Goal: Check status: Check status

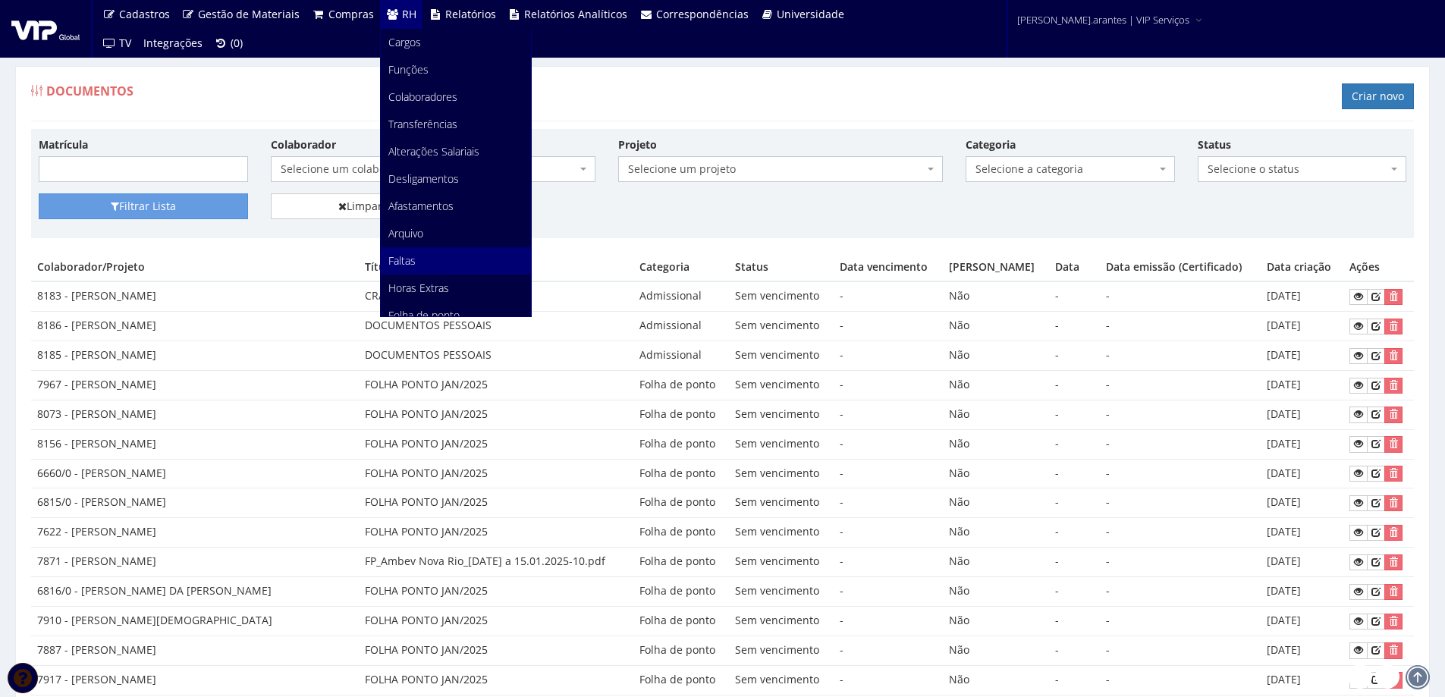
click at [404, 259] on span "Faltas" at bounding box center [401, 260] width 27 height 14
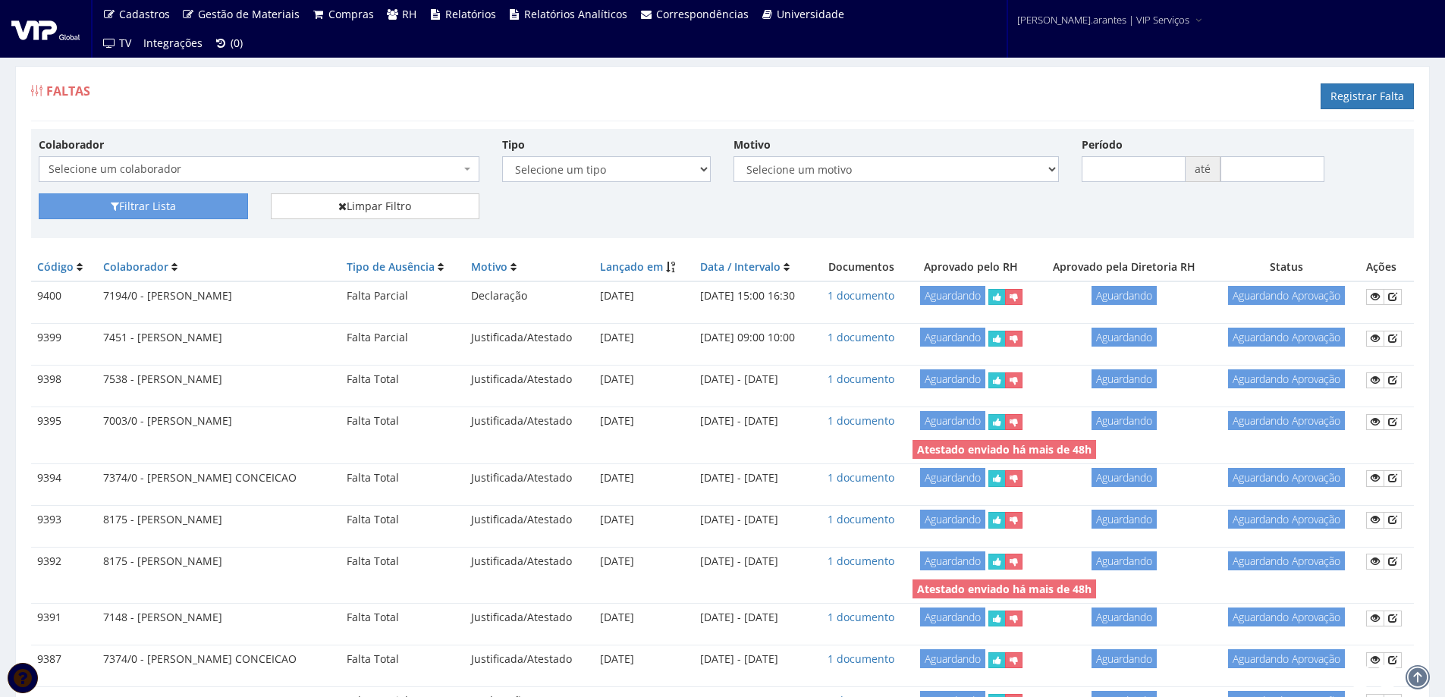
click at [287, 161] on span "Selecione um colaborador" at bounding box center [259, 169] width 441 height 26
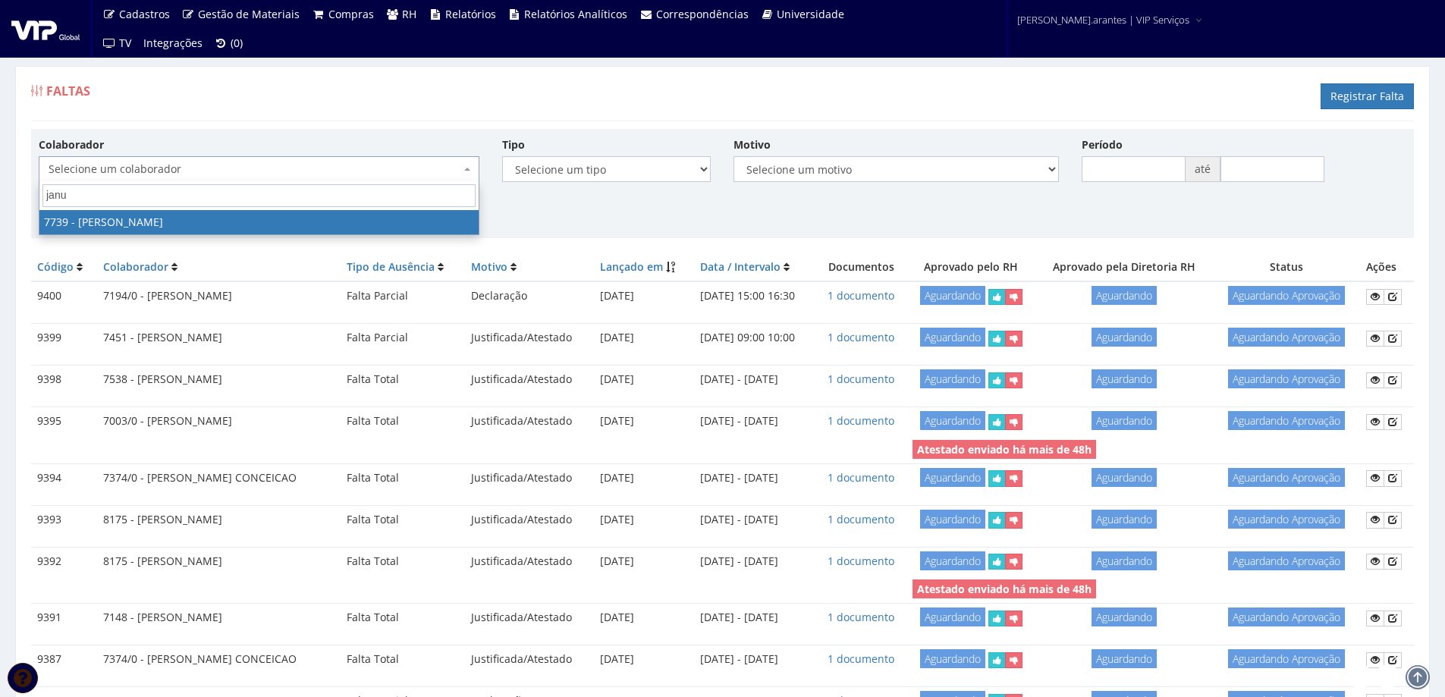
type input "janua"
select select "2332"
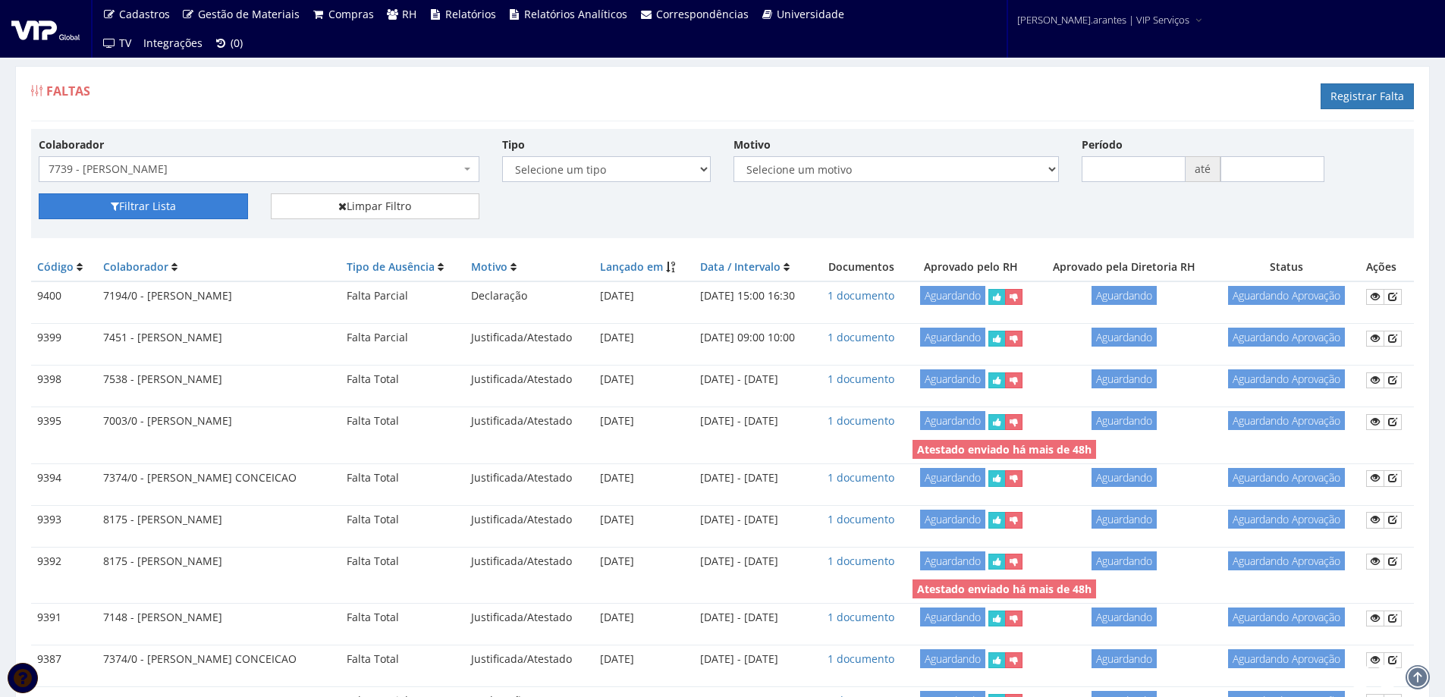
click at [199, 206] on button "Filtrar Lista" at bounding box center [143, 206] width 209 height 26
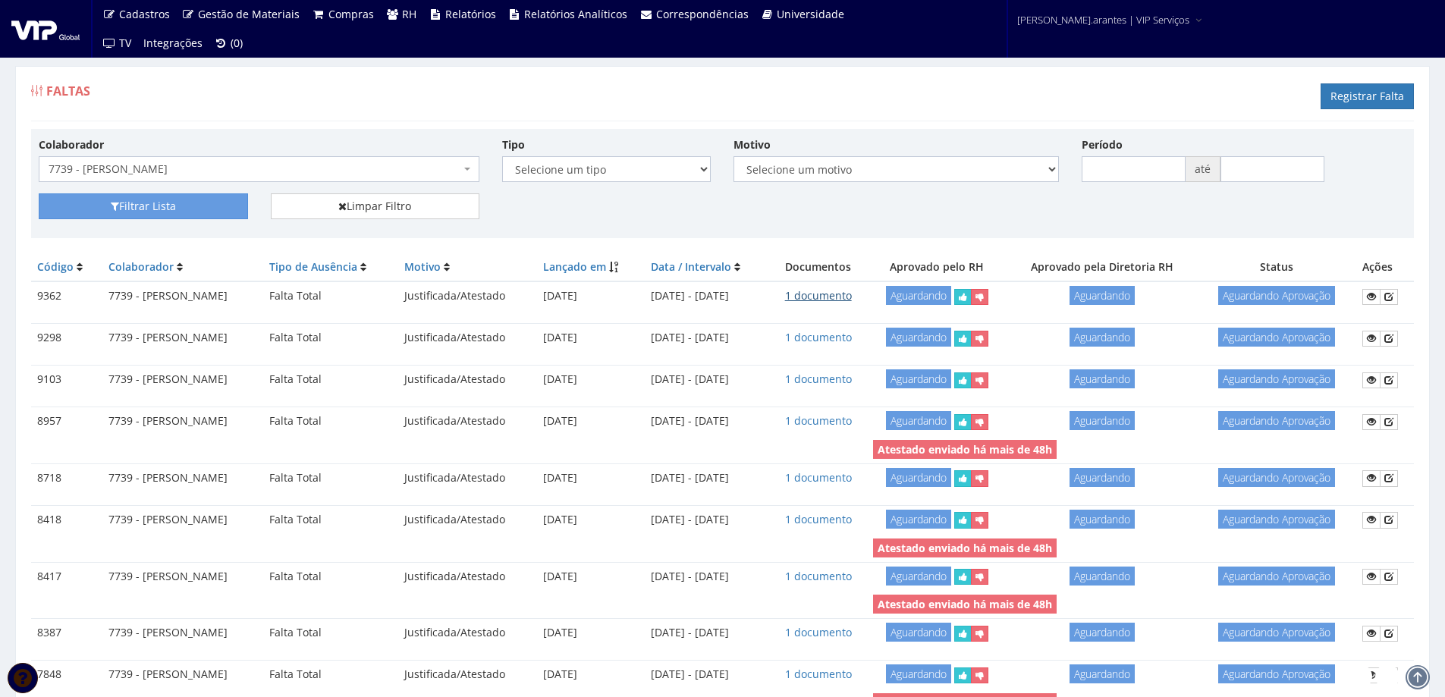
click at [852, 298] on link "1 documento" at bounding box center [818, 295] width 67 height 14
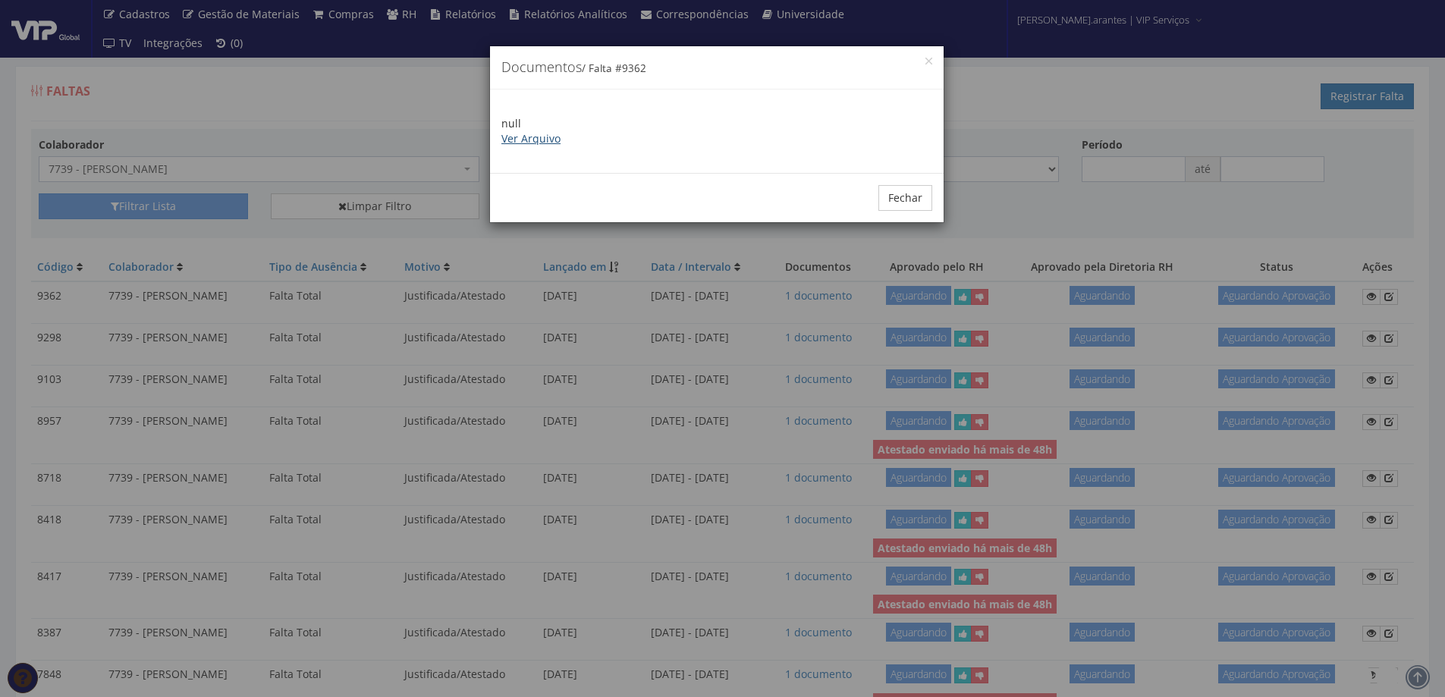
click at [526, 140] on link "Ver Arquivo" at bounding box center [530, 138] width 59 height 14
drag, startPoint x: 906, startPoint y: 187, endPoint x: 621, endPoint y: 162, distance: 285.5
click at [885, 184] on div "Fechar" at bounding box center [717, 197] width 454 height 49
drag, startPoint x: 914, startPoint y: 194, endPoint x: 784, endPoint y: 172, distance: 132.3
click at [909, 194] on button "Fechar" at bounding box center [905, 198] width 54 height 26
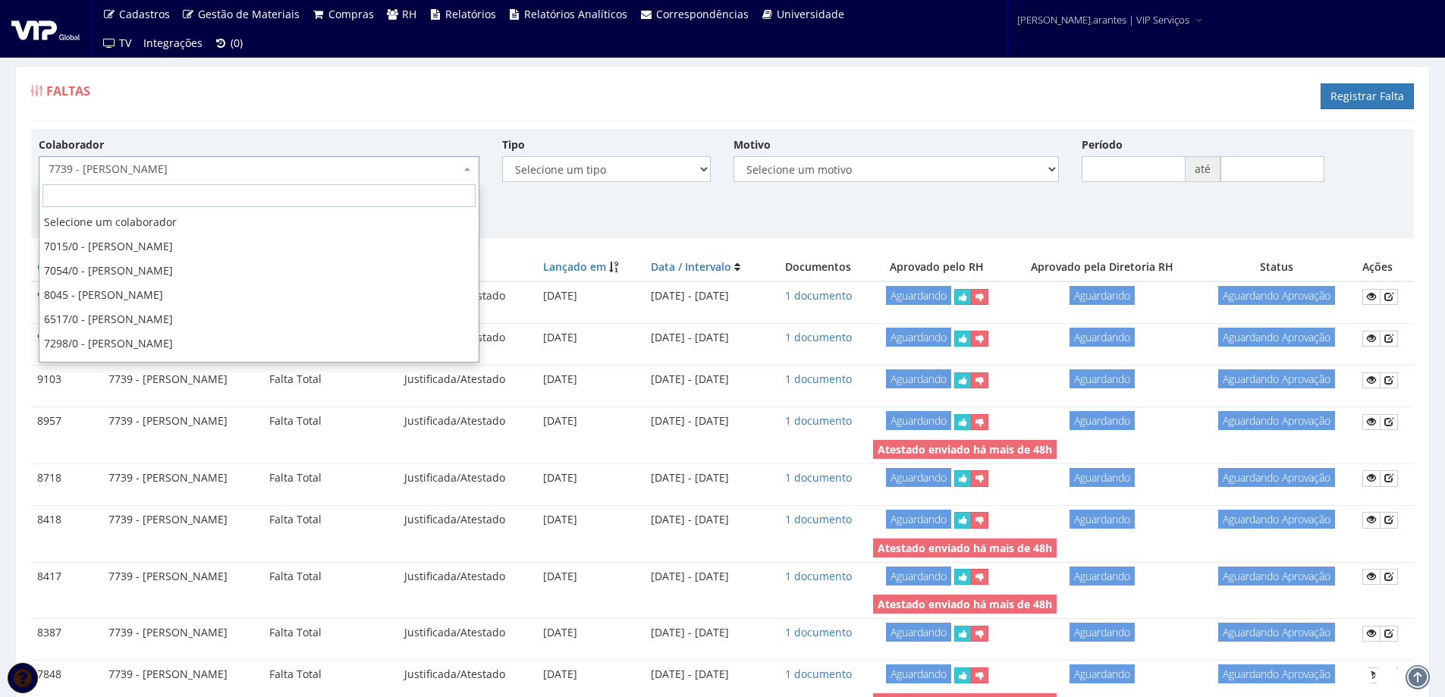
click at [331, 175] on span "7739 - [PERSON_NAME]" at bounding box center [255, 169] width 412 height 15
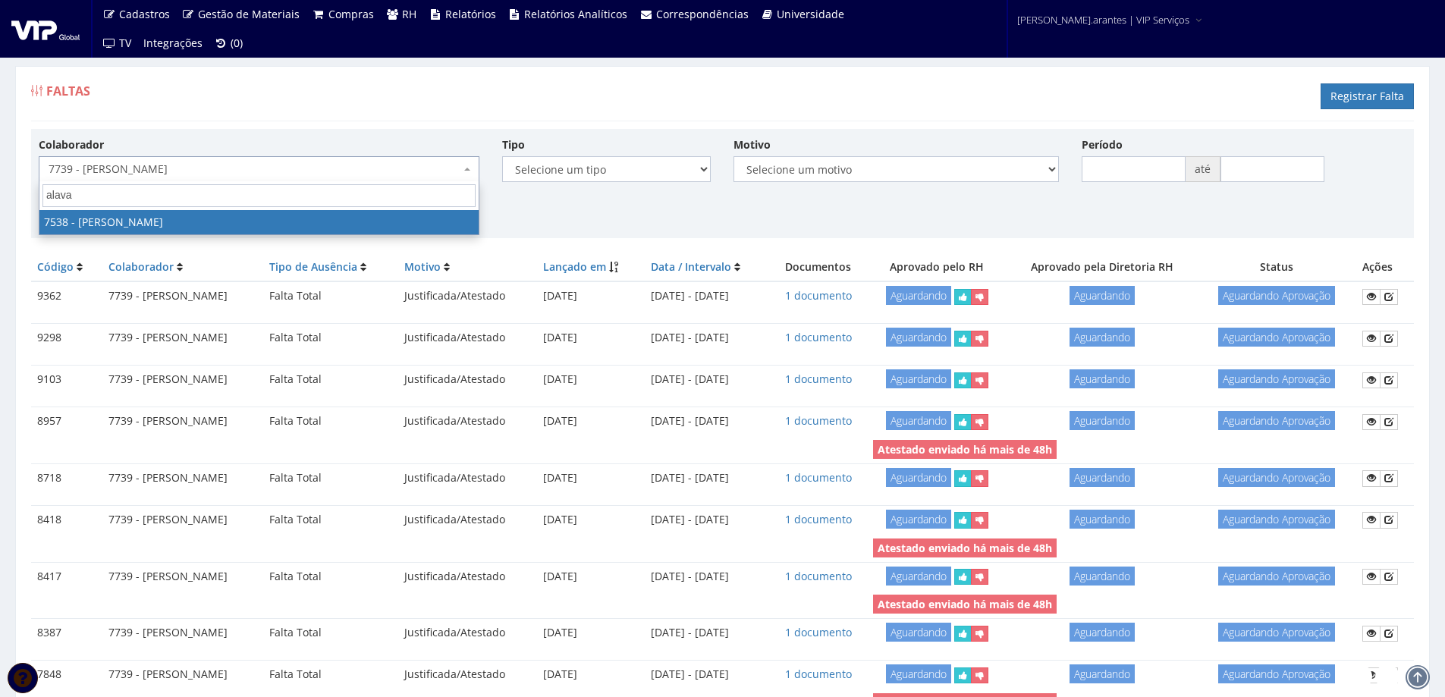
type input "alavar"
select select "1561"
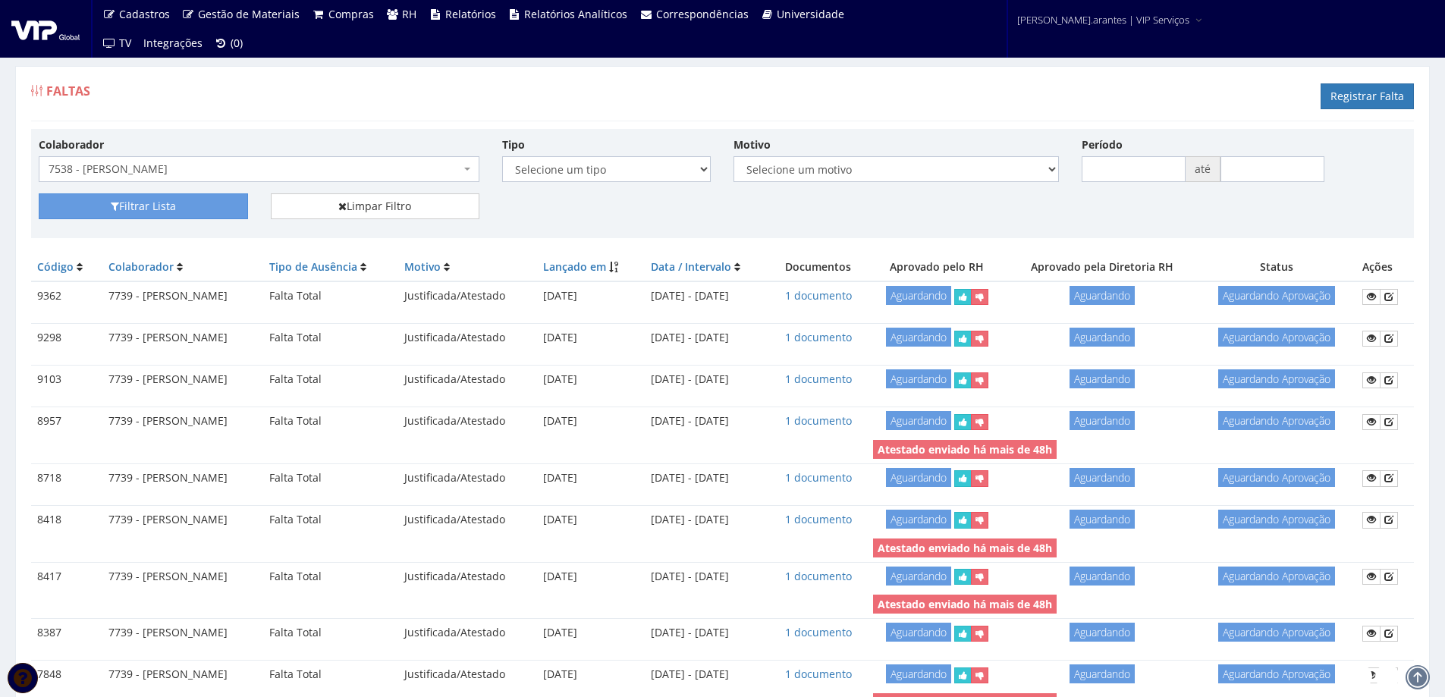
click at [114, 220] on div "Filtrar Lista Limpar Filtro" at bounding box center [722, 211] width 1390 height 37
click at [112, 204] on icon "submit" at bounding box center [115, 206] width 8 height 11
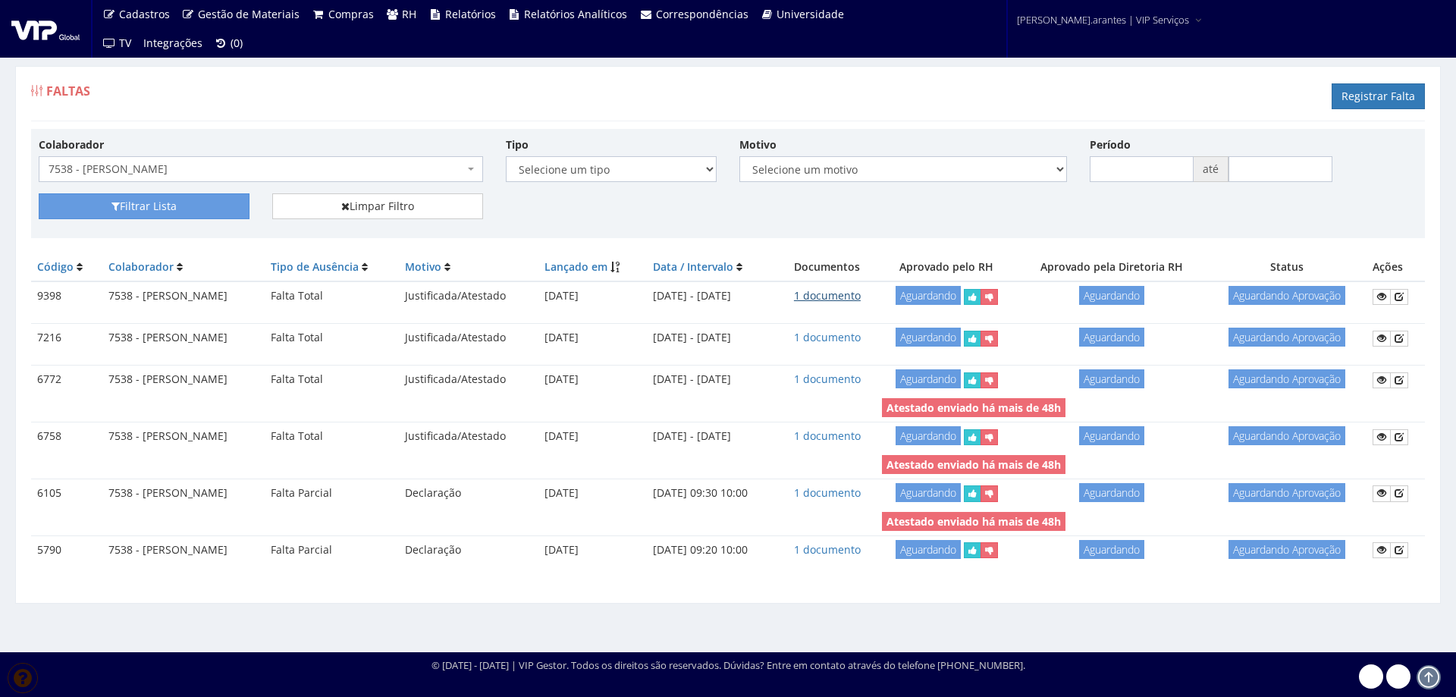
click at [861, 292] on link "1 documento" at bounding box center [827, 295] width 67 height 14
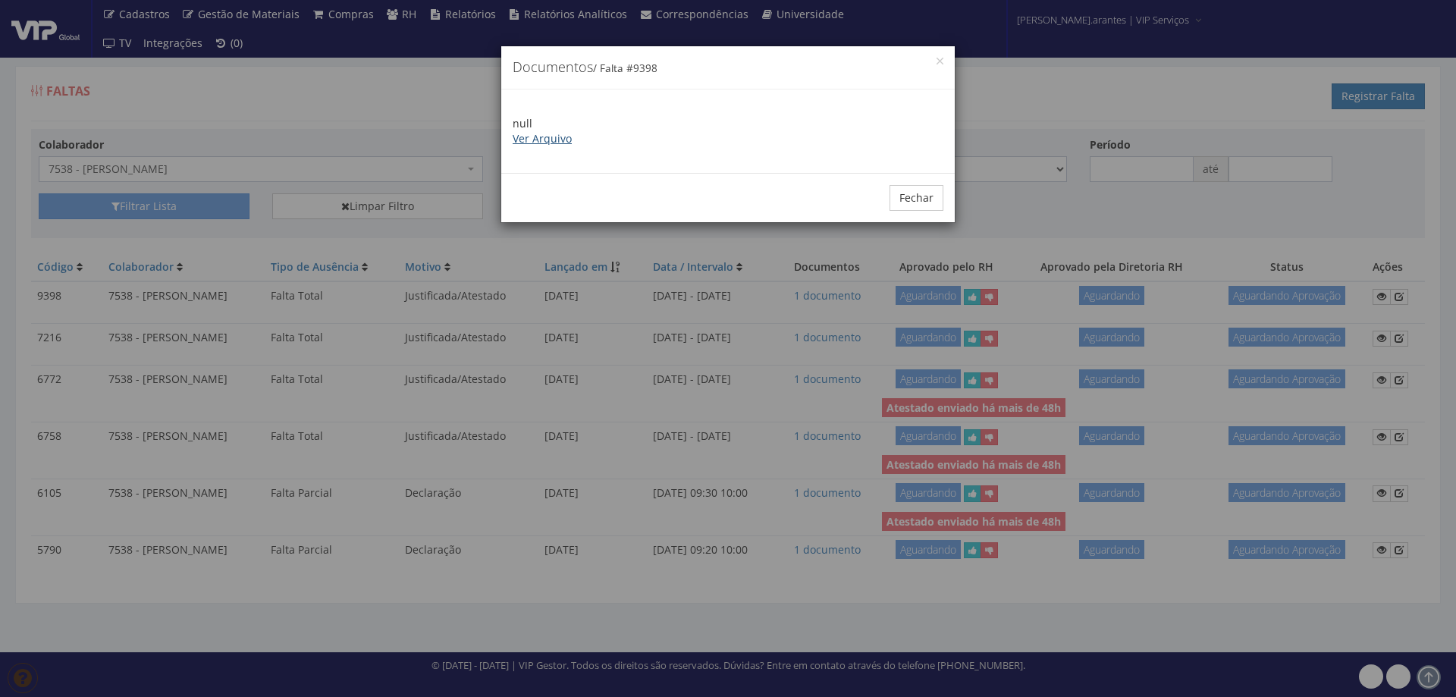
click at [543, 143] on link "Ver Arquivo" at bounding box center [542, 138] width 59 height 14
drag, startPoint x: 919, startPoint y: 190, endPoint x: 684, endPoint y: 193, distance: 235.2
click at [905, 187] on button "Fechar" at bounding box center [917, 198] width 54 height 26
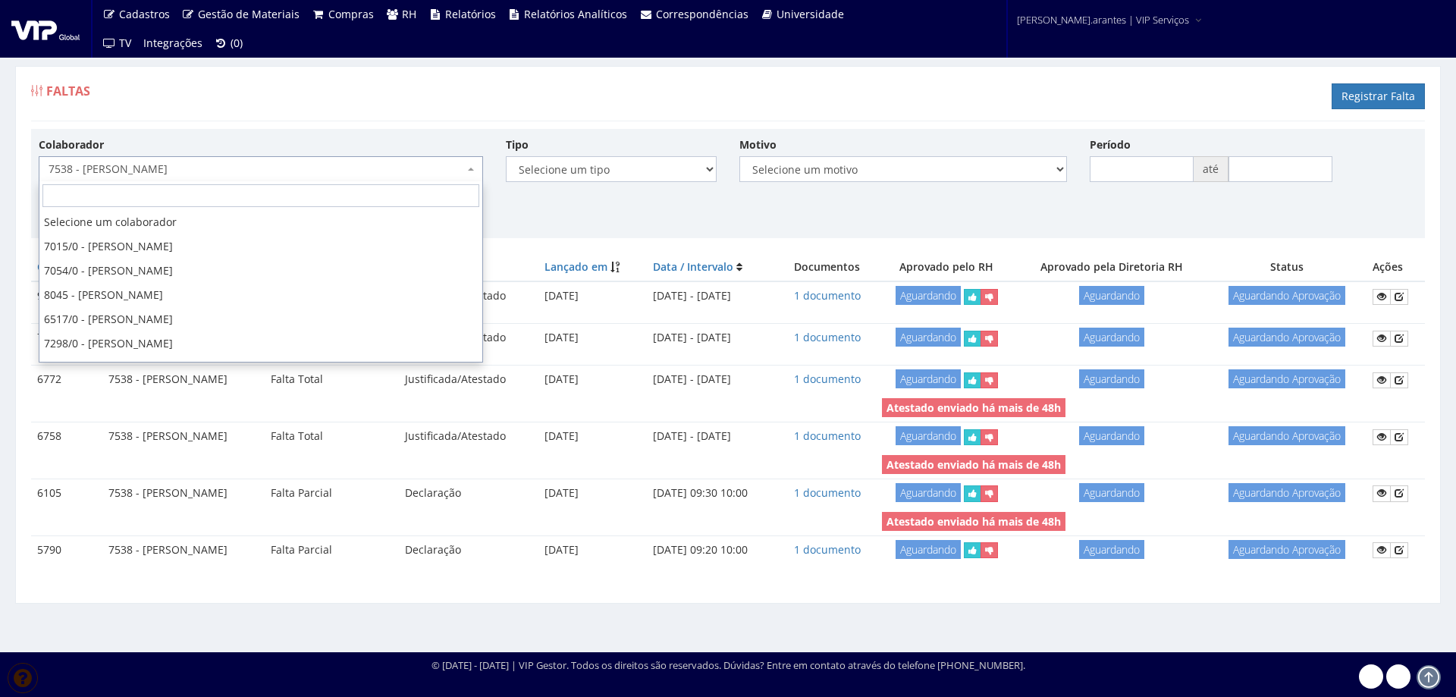
click at [248, 175] on span "7538 - [PERSON_NAME]" at bounding box center [257, 169] width 416 height 15
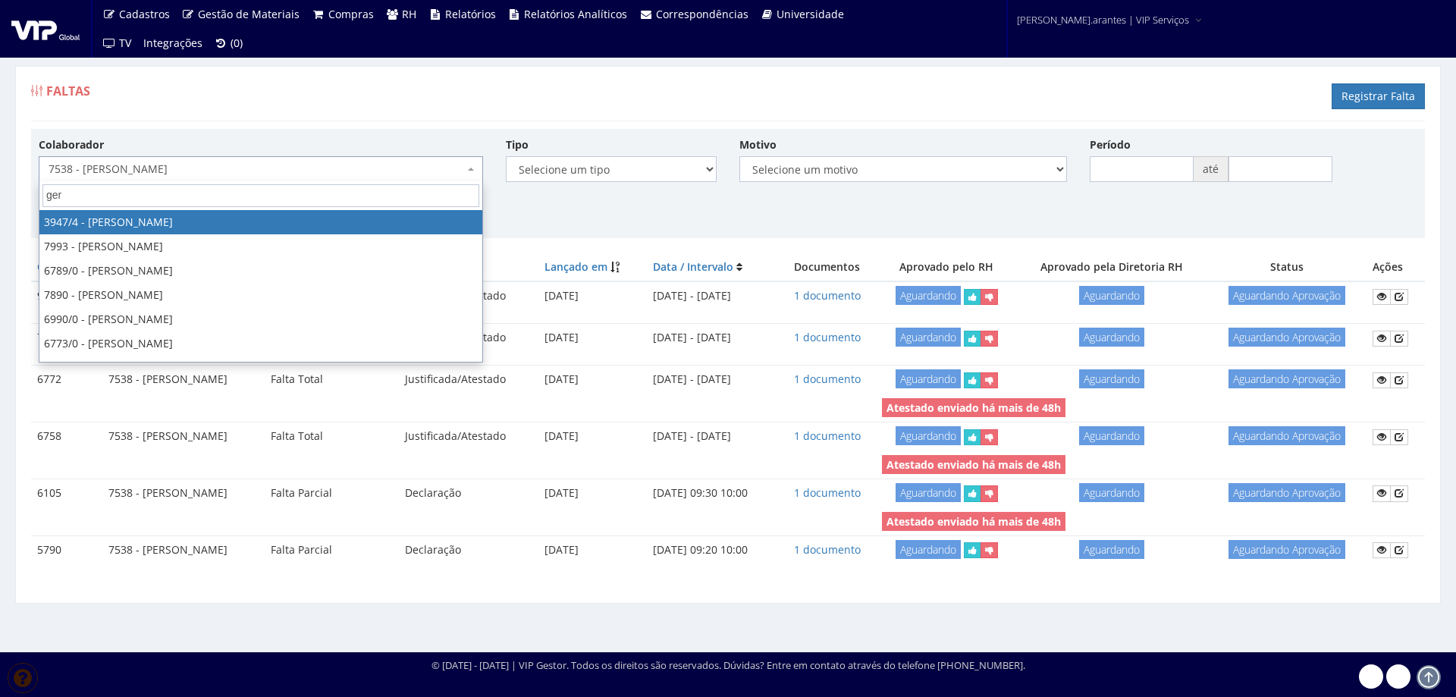
type input "gers"
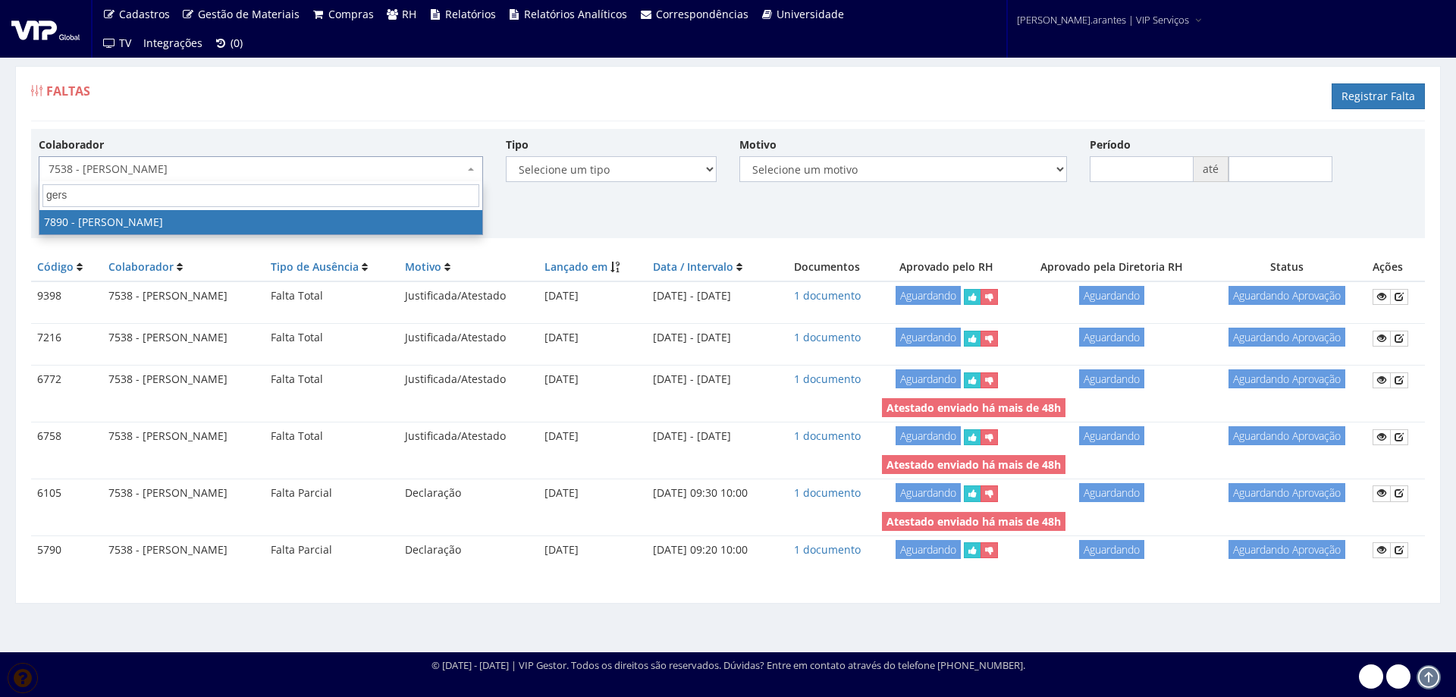
select select "2836"
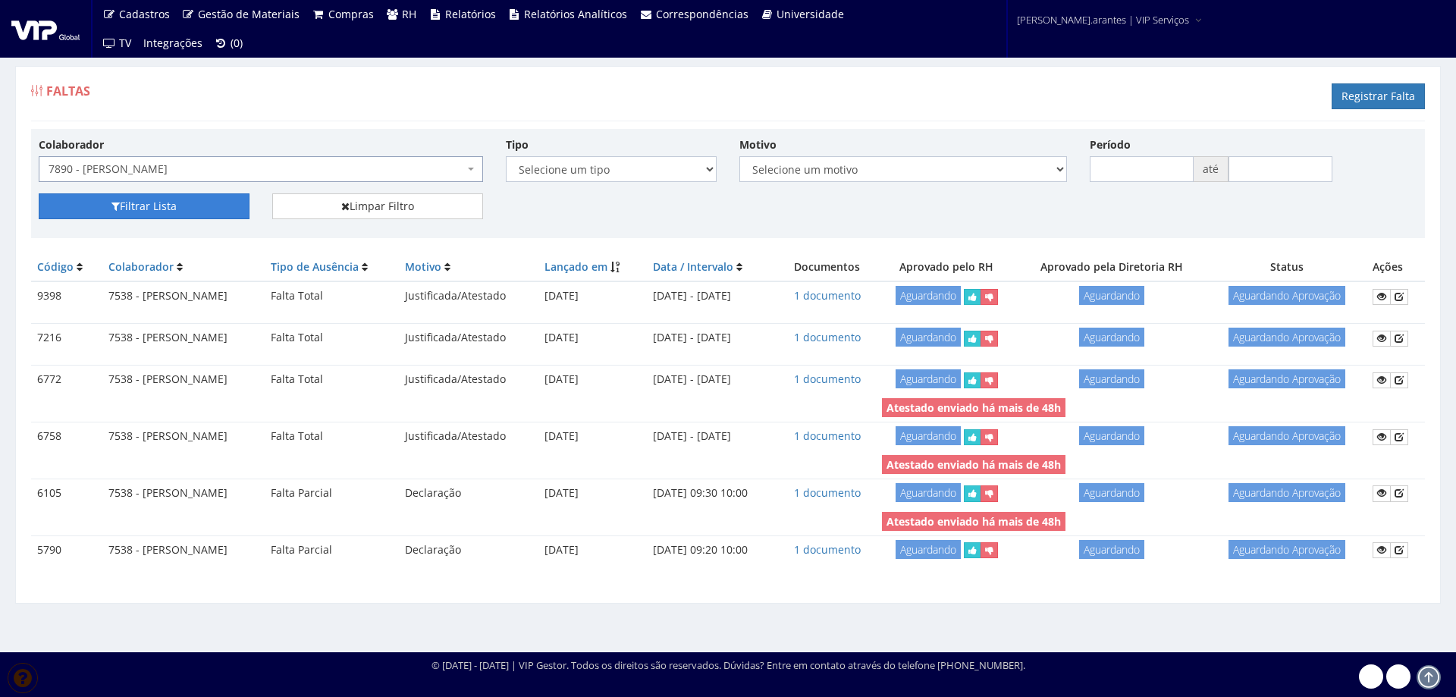
click at [174, 209] on button "Filtrar Lista" at bounding box center [144, 206] width 211 height 26
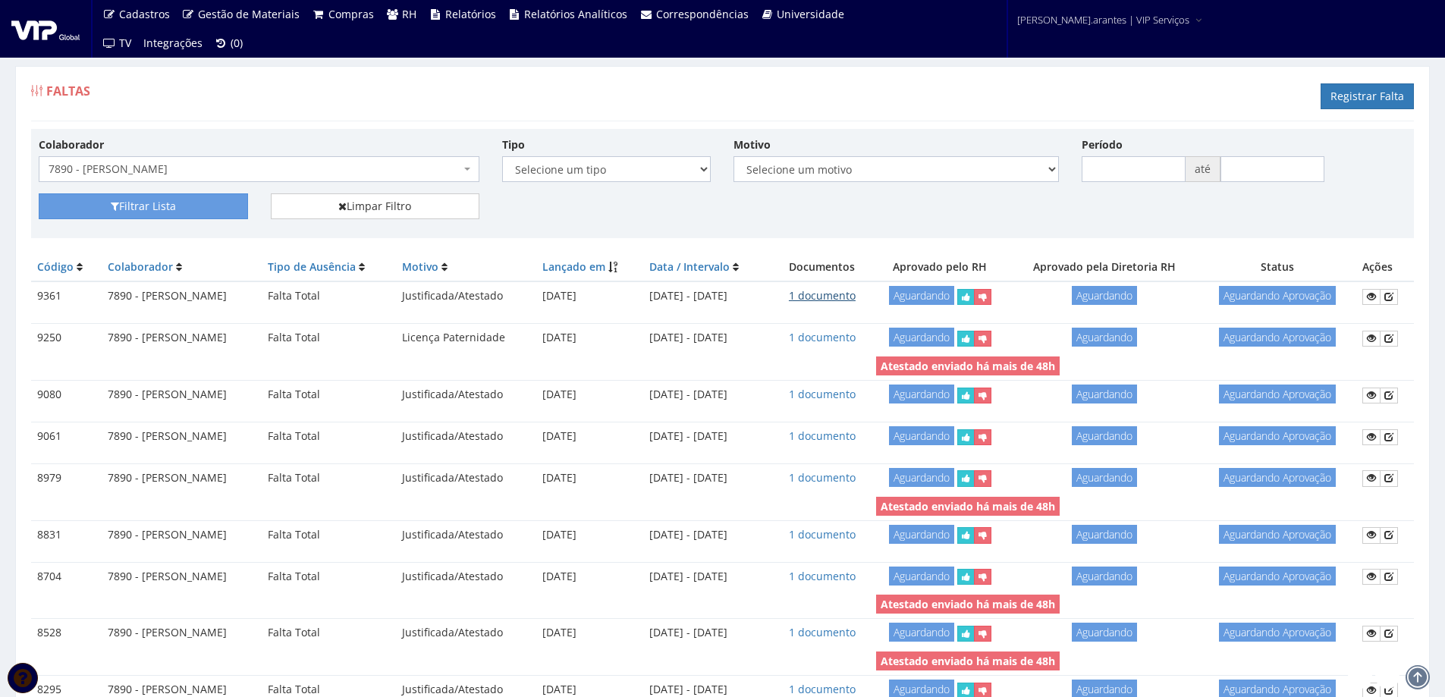
click at [856, 294] on link "1 documento" at bounding box center [822, 295] width 67 height 14
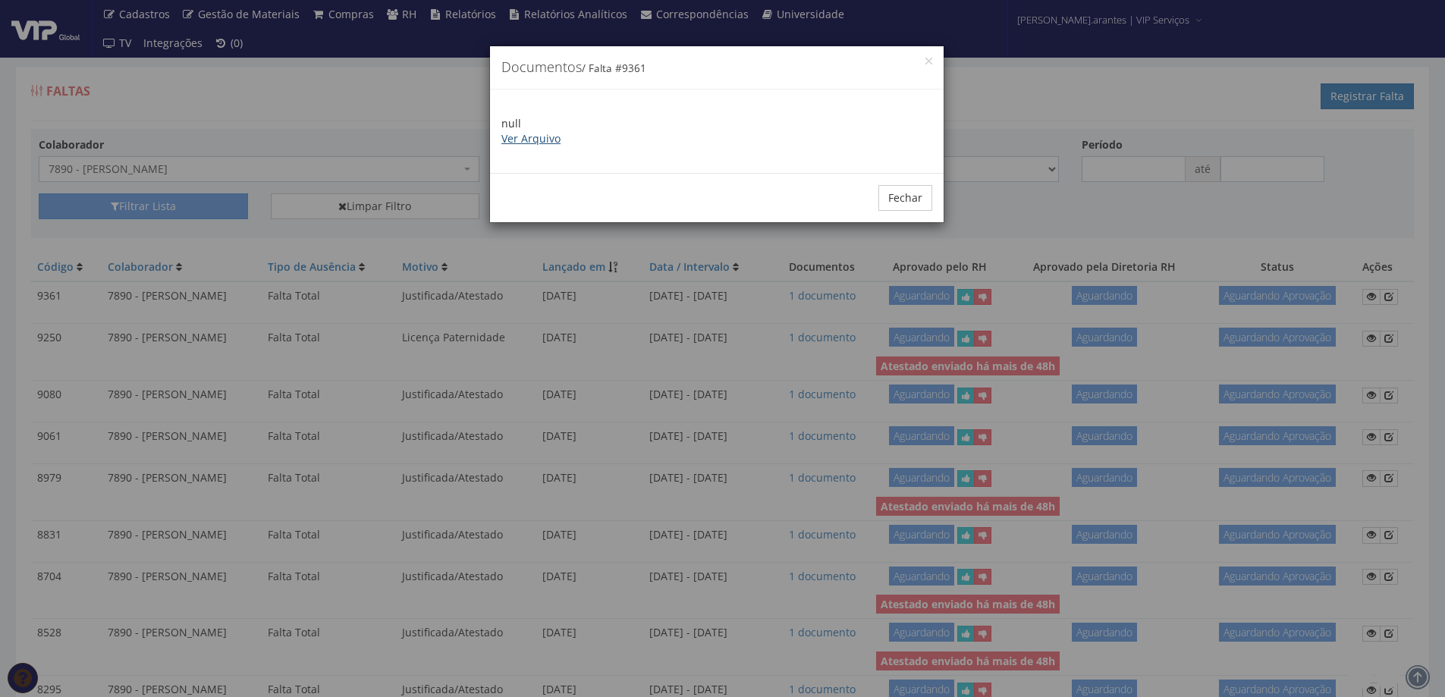
click at [548, 142] on link "Ver Arquivo" at bounding box center [530, 138] width 59 height 14
click at [916, 196] on button "Fechar" at bounding box center [905, 198] width 54 height 26
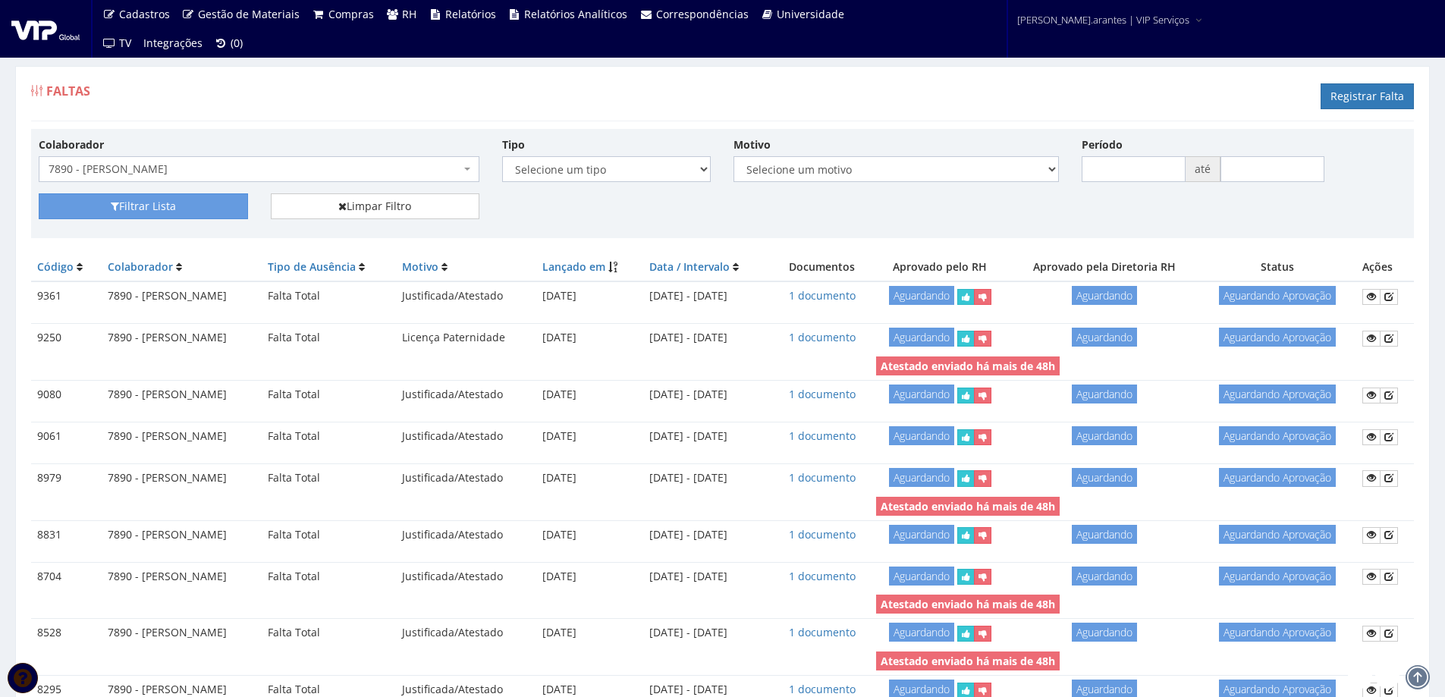
click at [463, 165] on span "7890 - [PERSON_NAME]" at bounding box center [259, 169] width 441 height 26
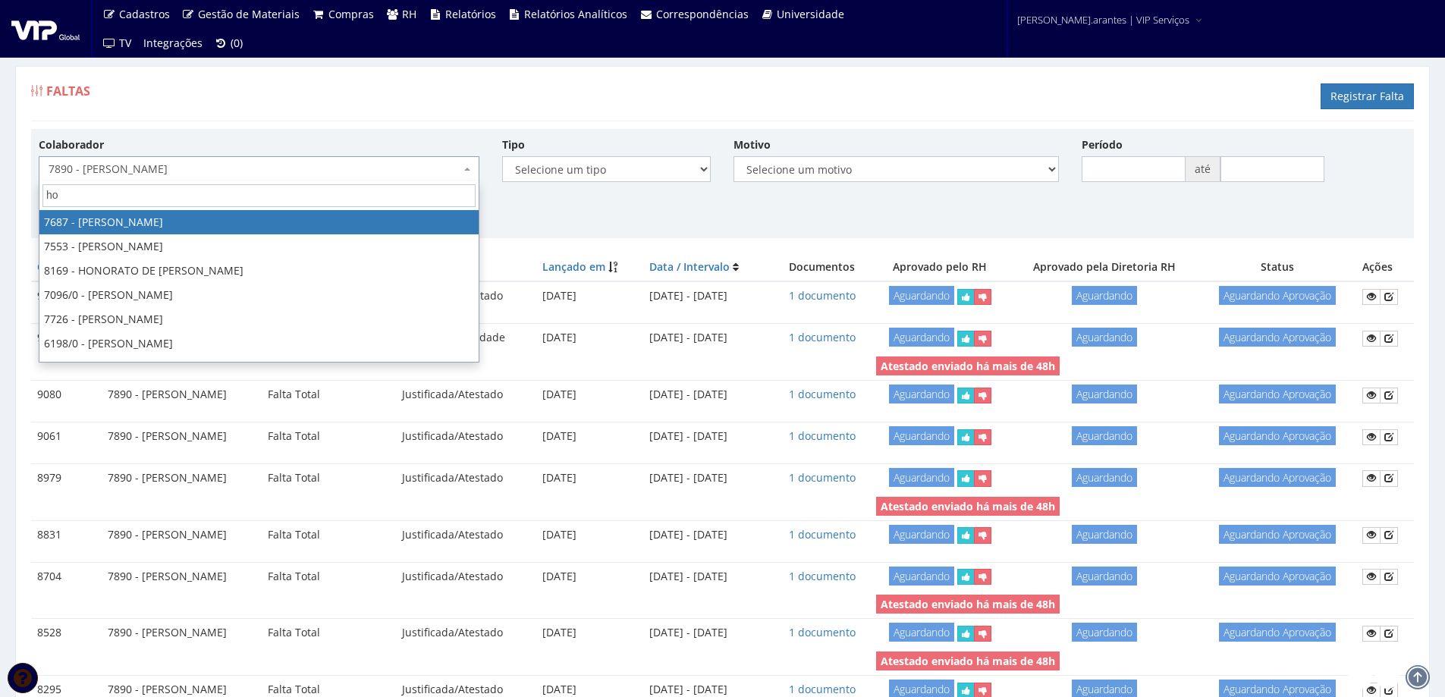
type input "hon"
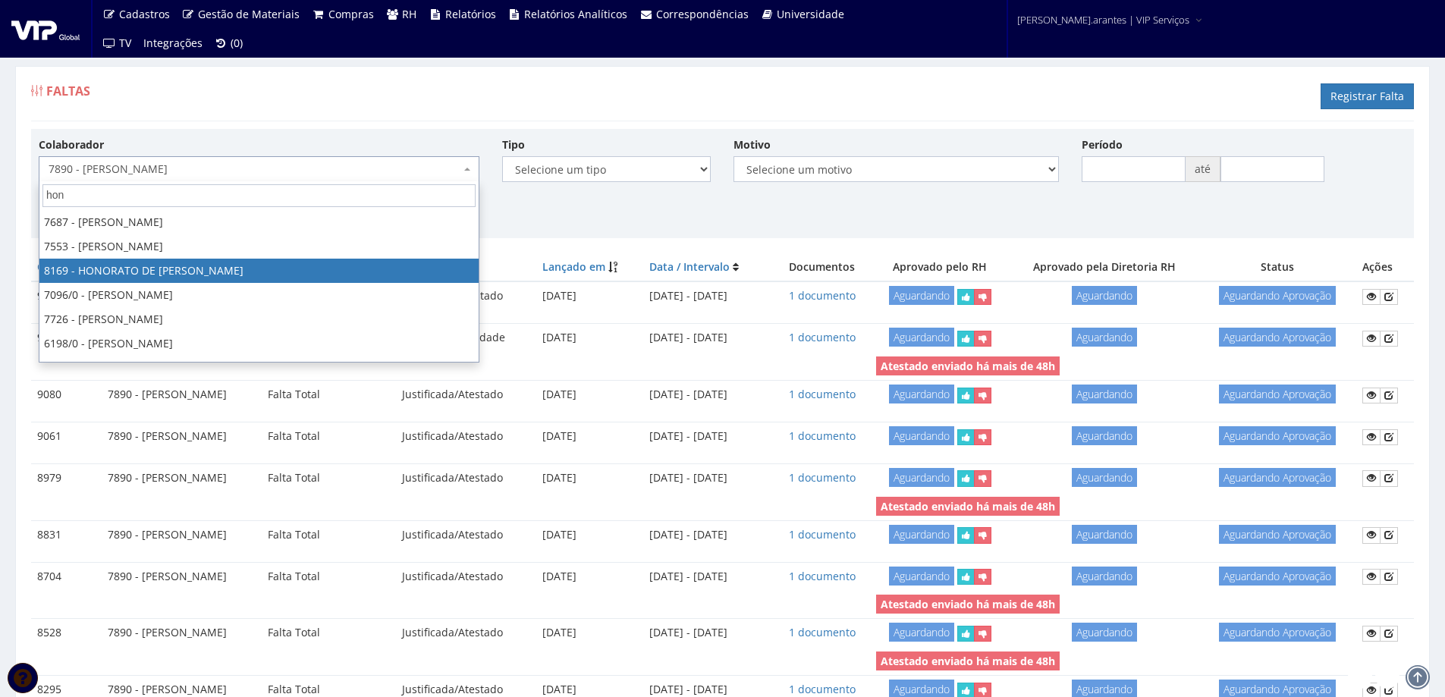
select select "3958"
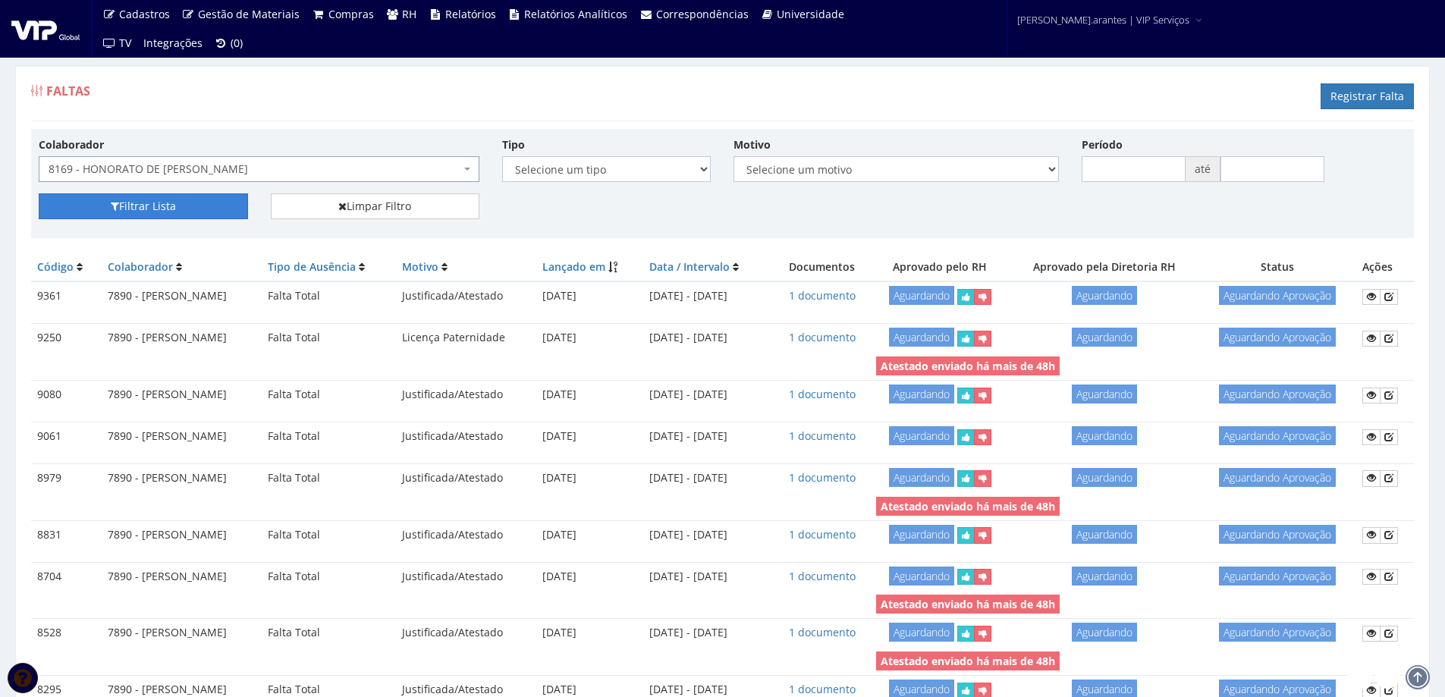
click at [137, 206] on button "Filtrar Lista" at bounding box center [143, 206] width 209 height 26
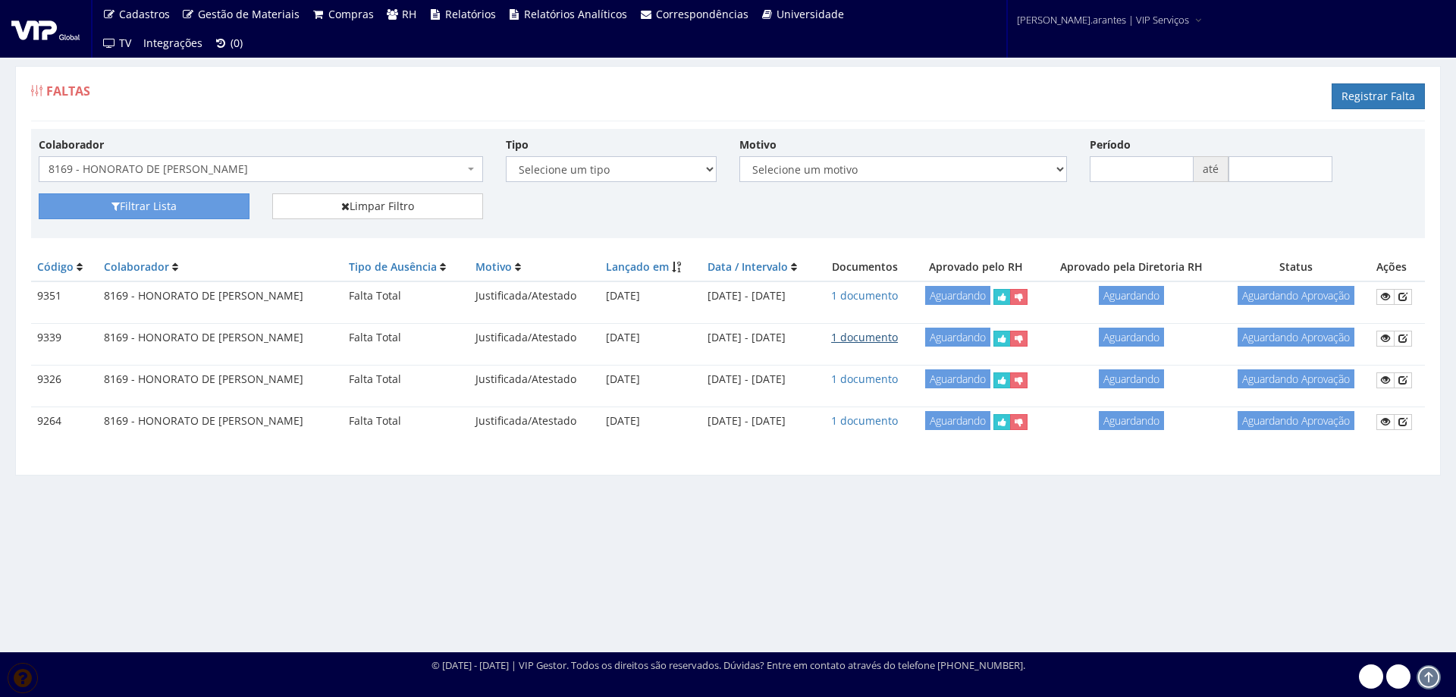
click at [883, 338] on link "1 documento" at bounding box center [864, 337] width 67 height 14
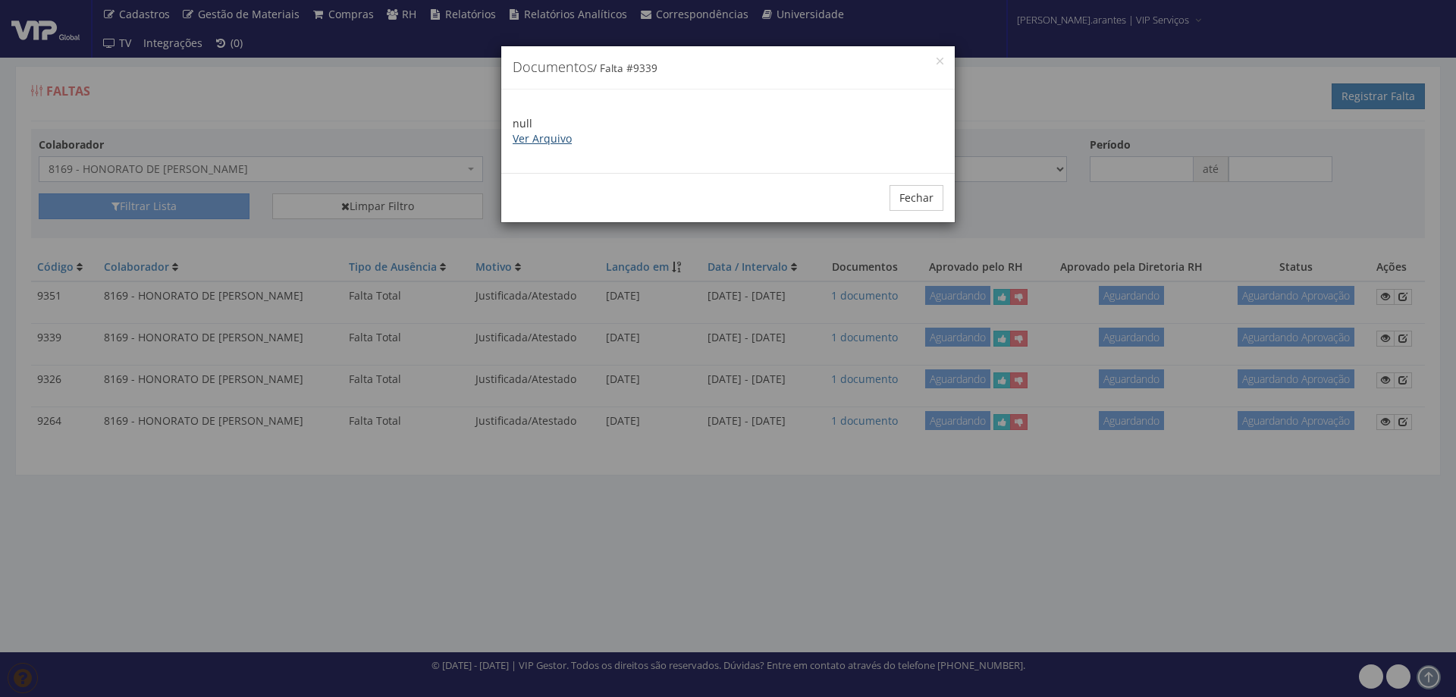
click at [548, 138] on link "Ver Arquivo" at bounding box center [542, 138] width 59 height 14
drag, startPoint x: 919, startPoint y: 200, endPoint x: 913, endPoint y: 209, distance: 11.4
click at [919, 200] on button "Fechar" at bounding box center [917, 198] width 54 height 26
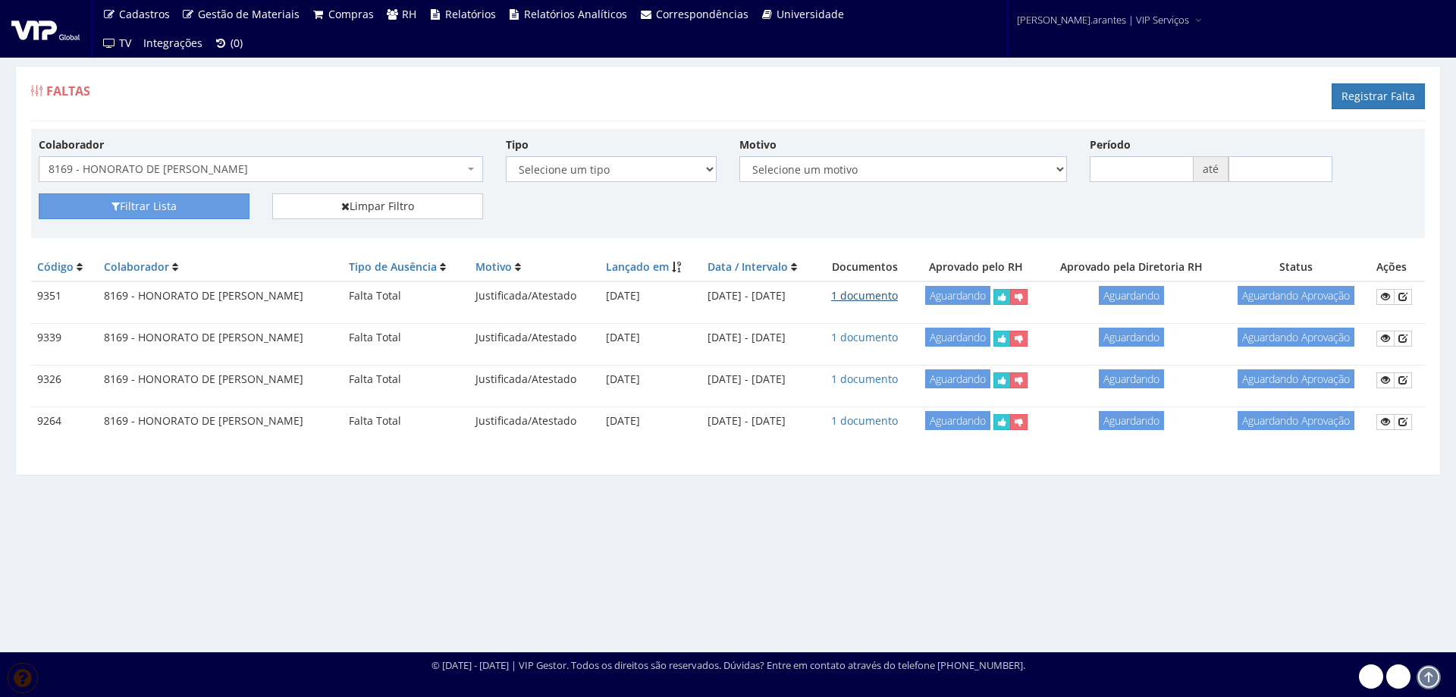
click at [898, 296] on link "1 documento" at bounding box center [864, 295] width 67 height 14
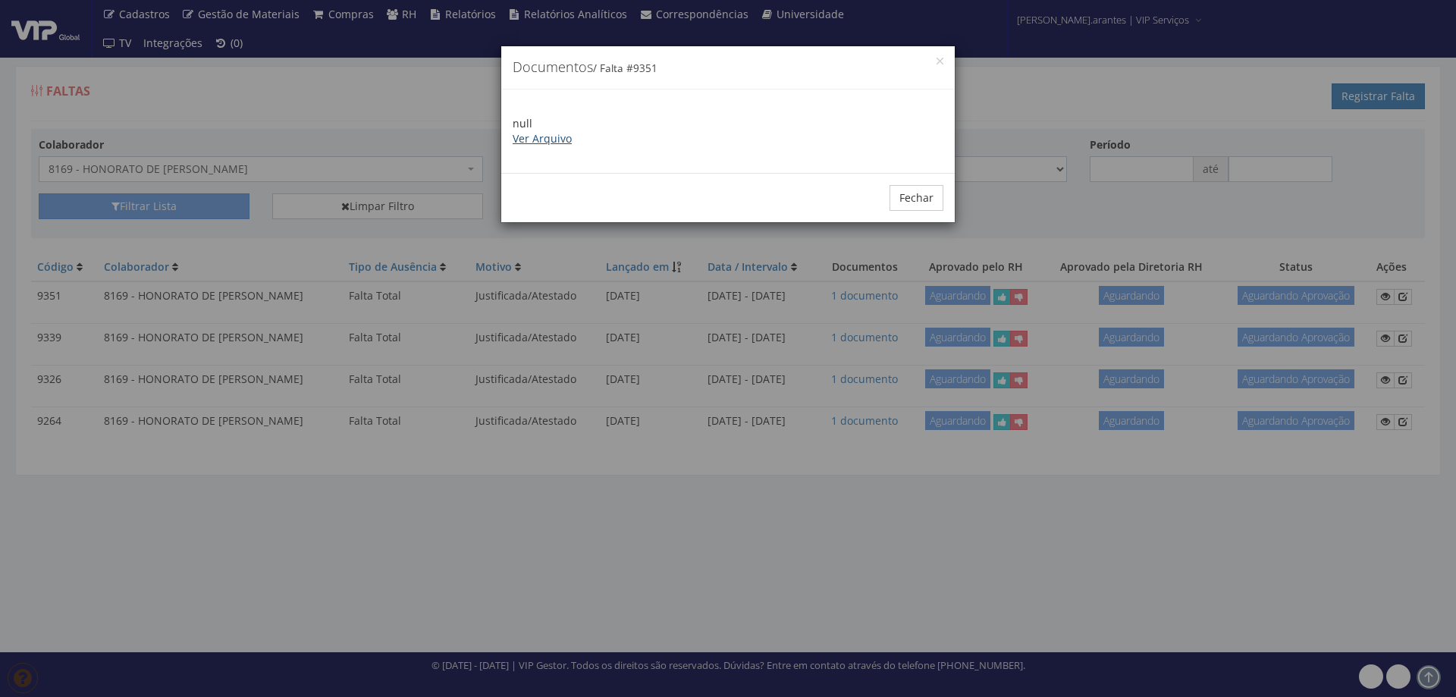
click at [534, 134] on link "Ver Arquivo" at bounding box center [542, 138] width 59 height 14
drag, startPoint x: 906, startPoint y: 207, endPoint x: 560, endPoint y: 127, distance: 355.1
click at [902, 206] on button "Fechar" at bounding box center [917, 198] width 54 height 26
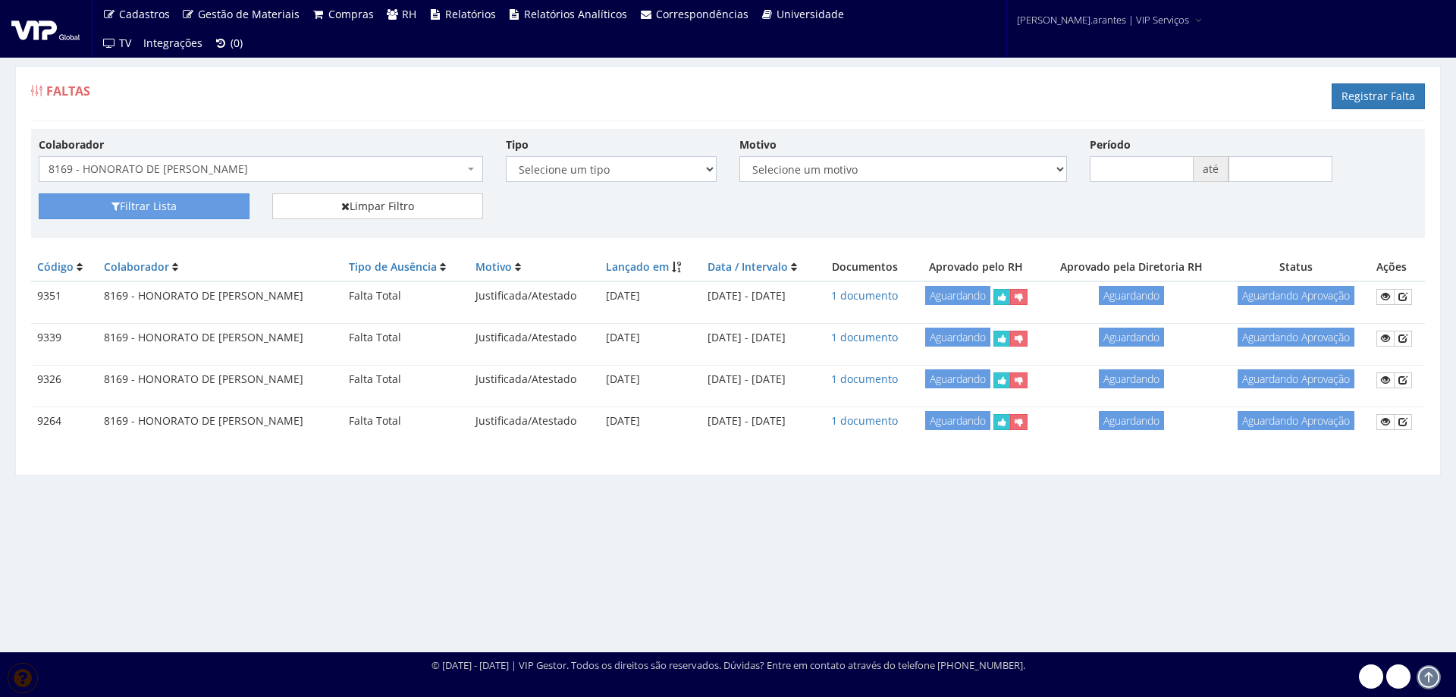
click at [133, 172] on span "8169 - HONORATO DE [PERSON_NAME]" at bounding box center [257, 169] width 416 height 15
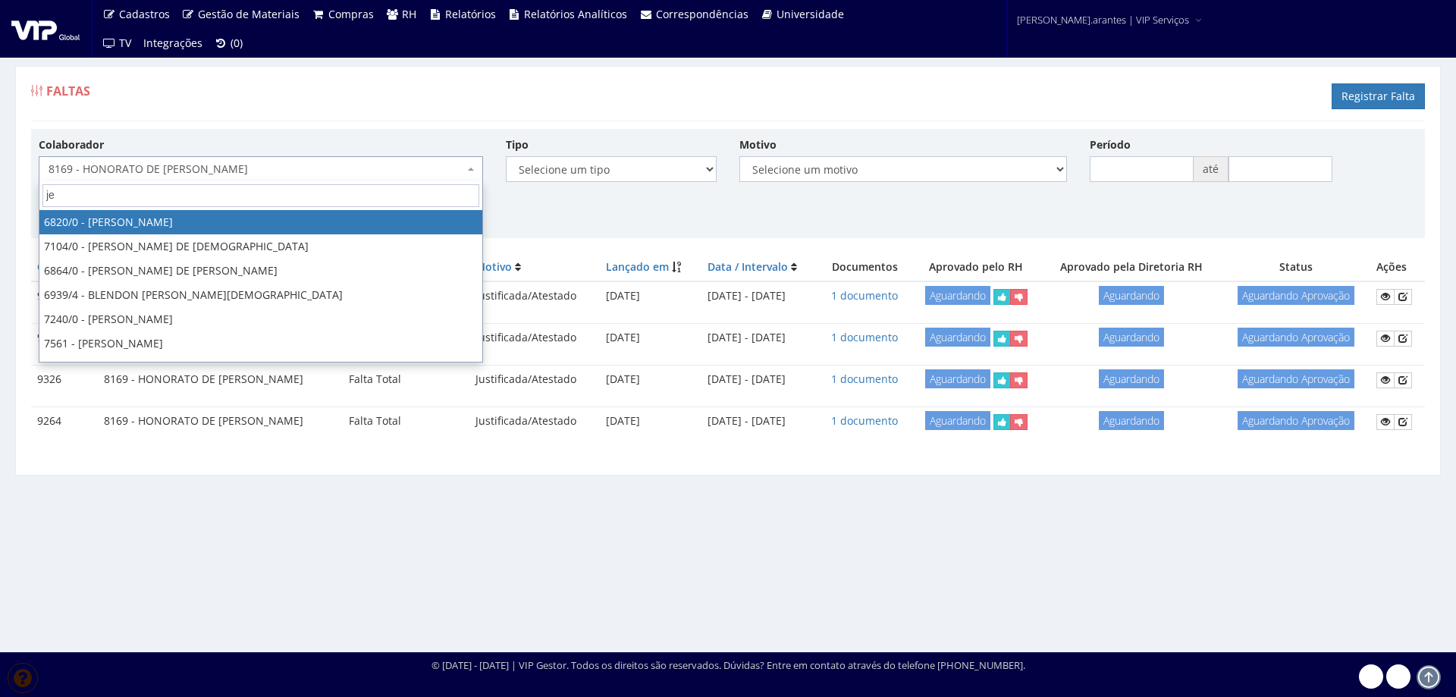
type input "jef"
select select "264"
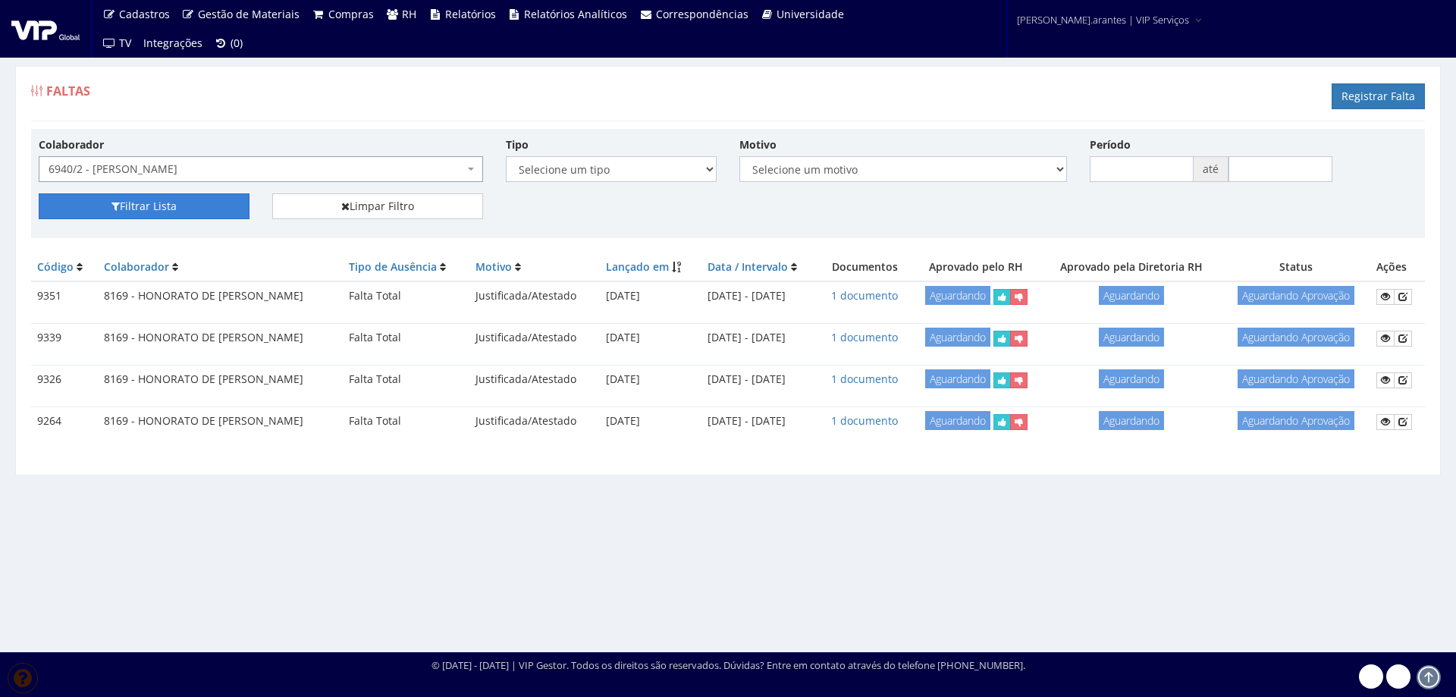
click at [160, 206] on button "Filtrar Lista" at bounding box center [144, 206] width 211 height 26
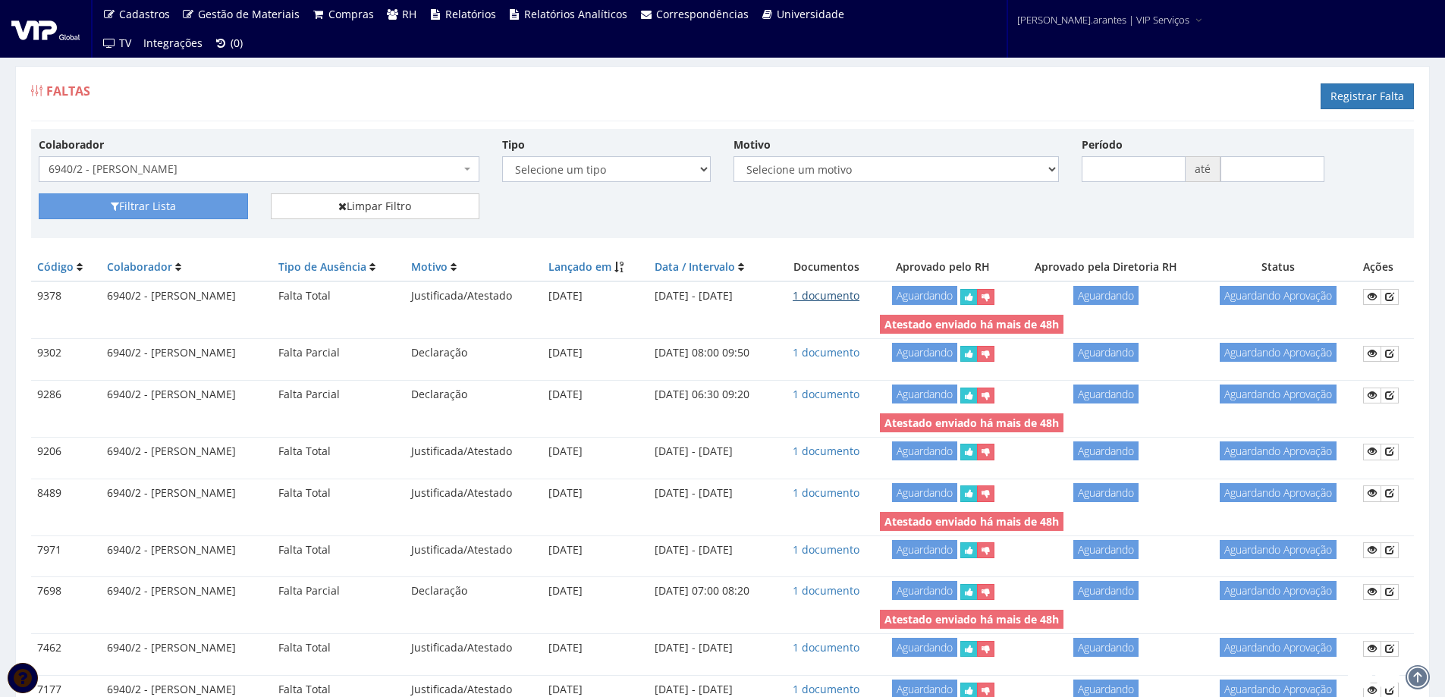
click at [859, 295] on link "1 documento" at bounding box center [826, 295] width 67 height 14
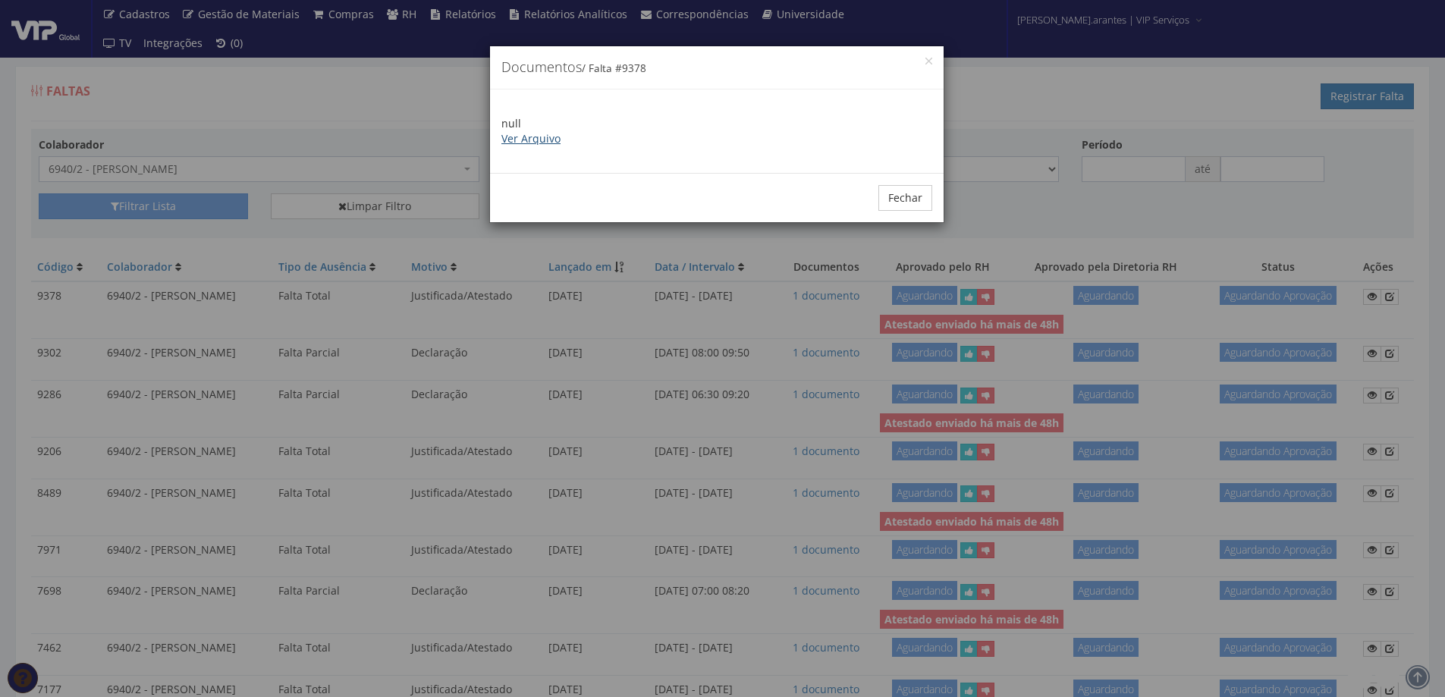
click at [536, 140] on link "Ver Arquivo" at bounding box center [530, 138] width 59 height 14
drag, startPoint x: 900, startPoint y: 189, endPoint x: 878, endPoint y: 182, distance: 23.0
click at [884, 184] on div "Fechar" at bounding box center [717, 197] width 454 height 49
drag, startPoint x: 906, startPoint y: 196, endPoint x: 885, endPoint y: 188, distance: 22.6
click at [893, 190] on button "Fechar" at bounding box center [905, 198] width 54 height 26
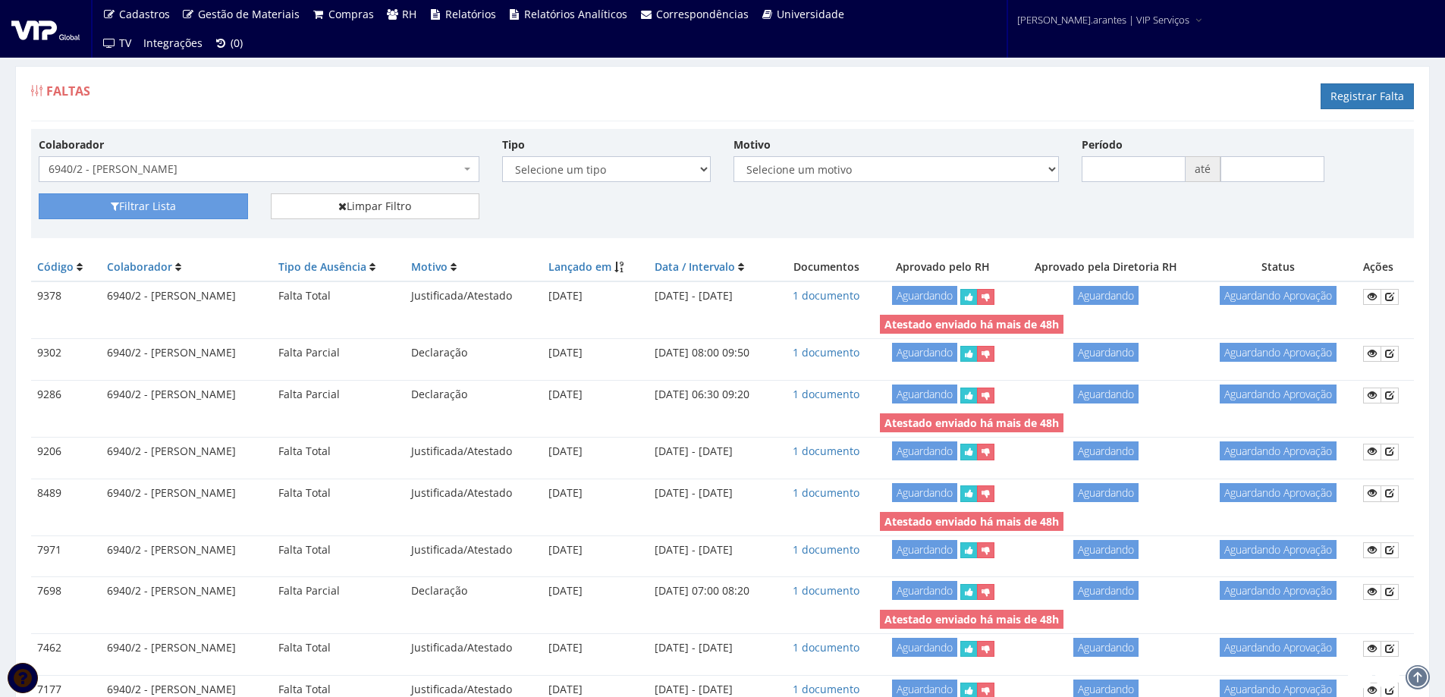
click at [272, 155] on div "Colaborador Selecione um colaborador 7015/0 - ADEILTON LUIZ NETO 7054/0 - ADELI…" at bounding box center [258, 160] width 463 height 46
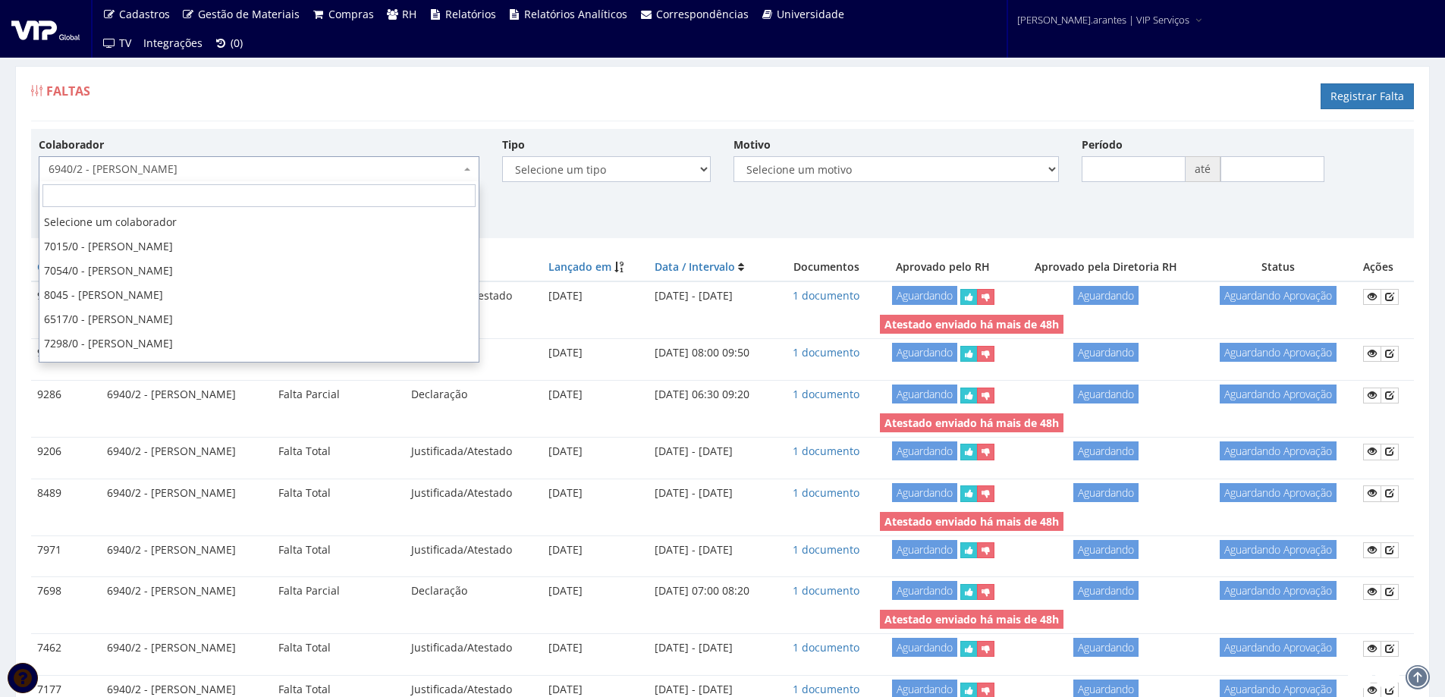
click at [265, 166] on span "6940/2 - [PERSON_NAME]" at bounding box center [255, 169] width 412 height 15
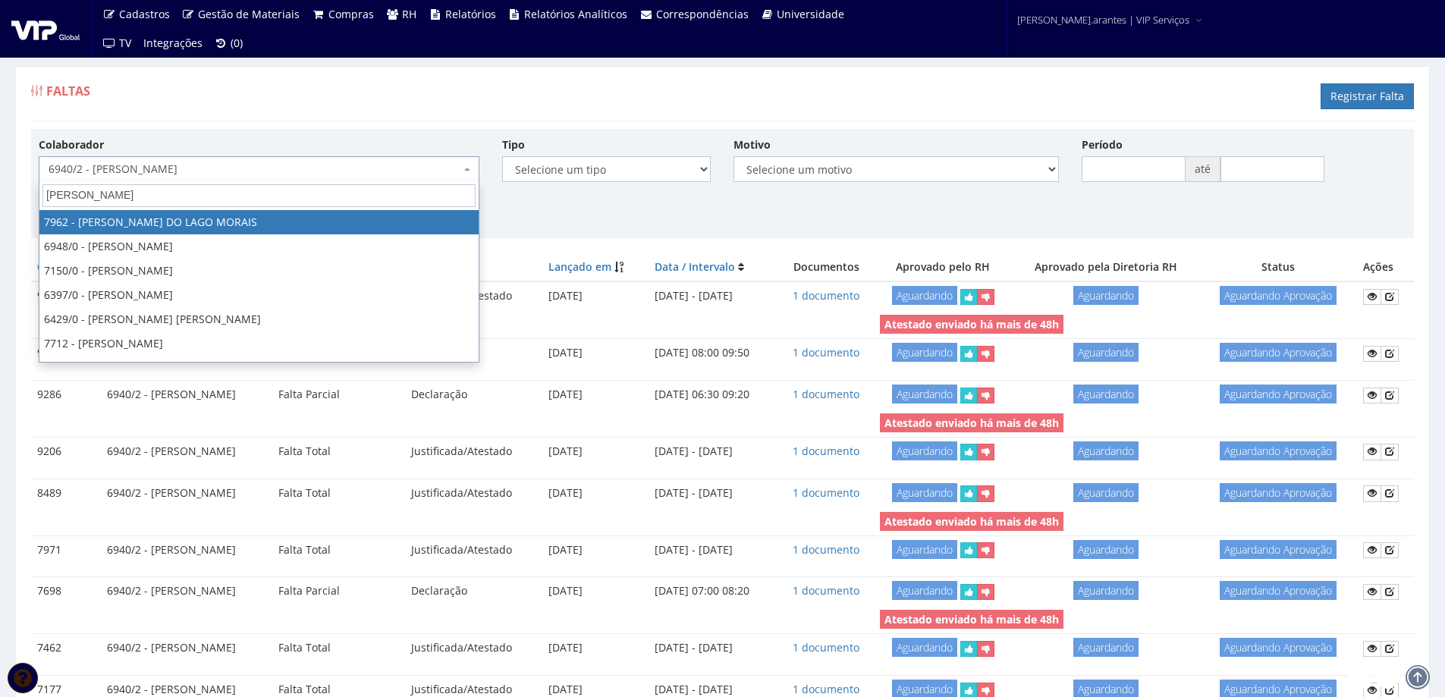
type input "paulu"
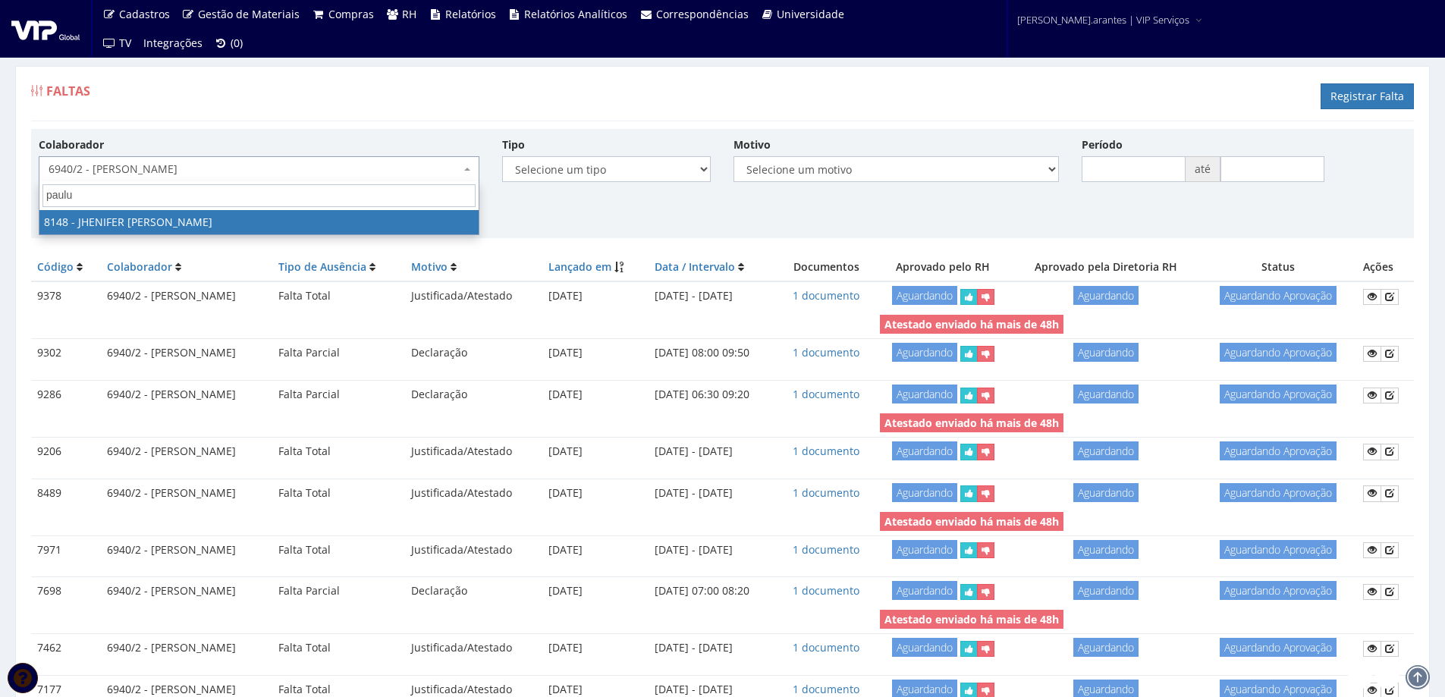
select select "3865"
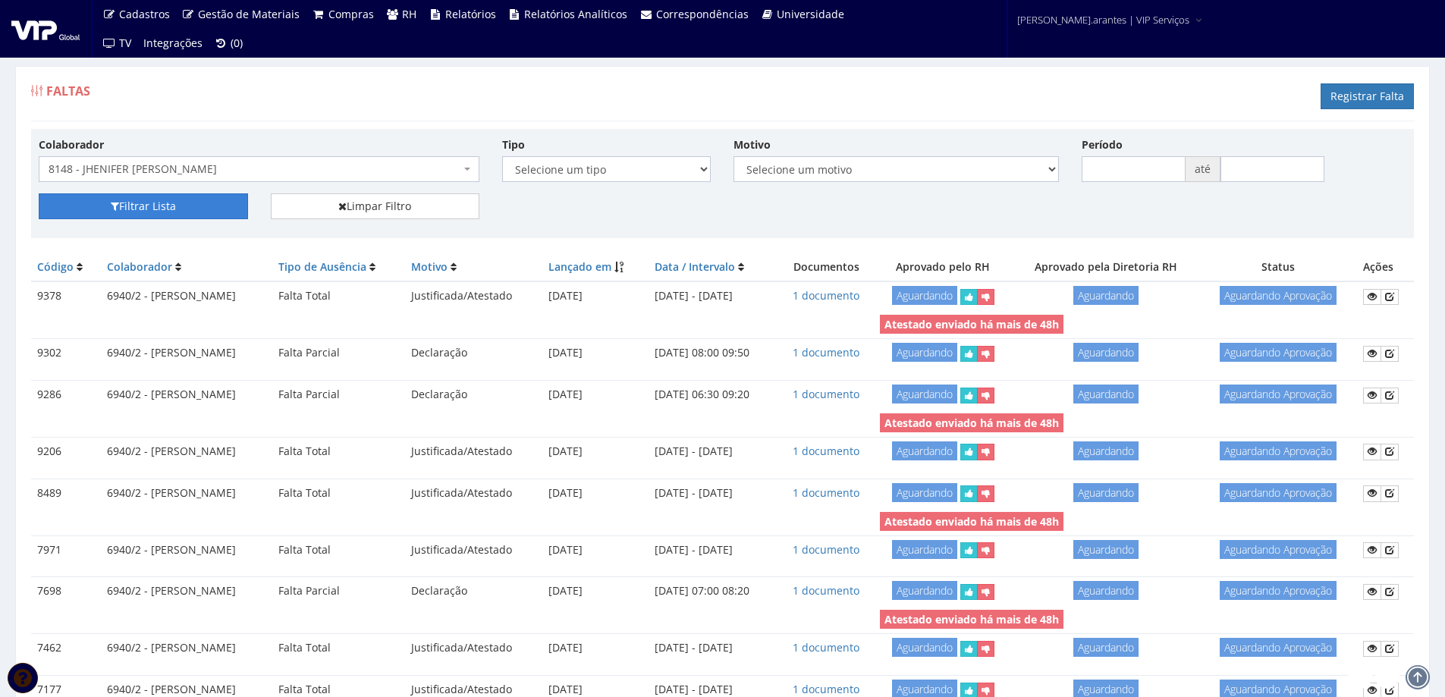
click at [171, 195] on button "Filtrar Lista" at bounding box center [143, 206] width 209 height 26
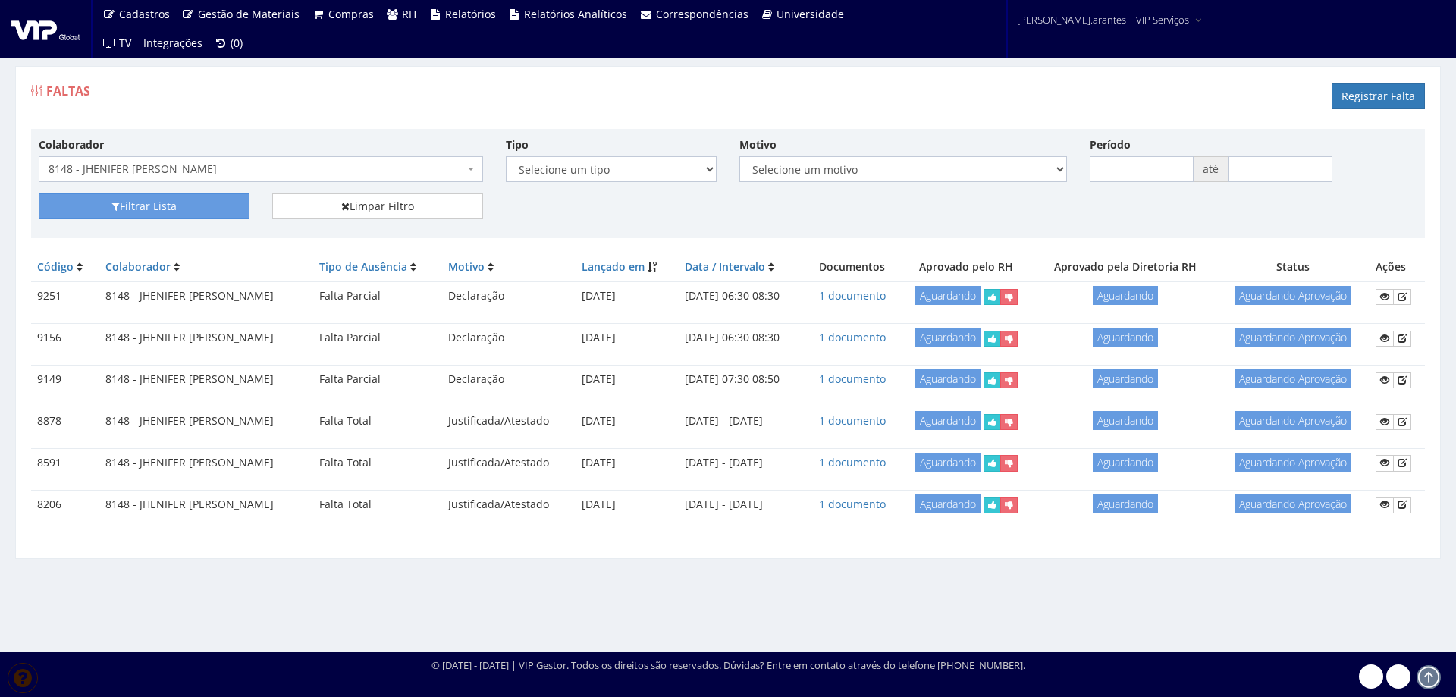
click at [168, 177] on span "8148 - JHENIFER [PERSON_NAME]" at bounding box center [261, 169] width 444 height 26
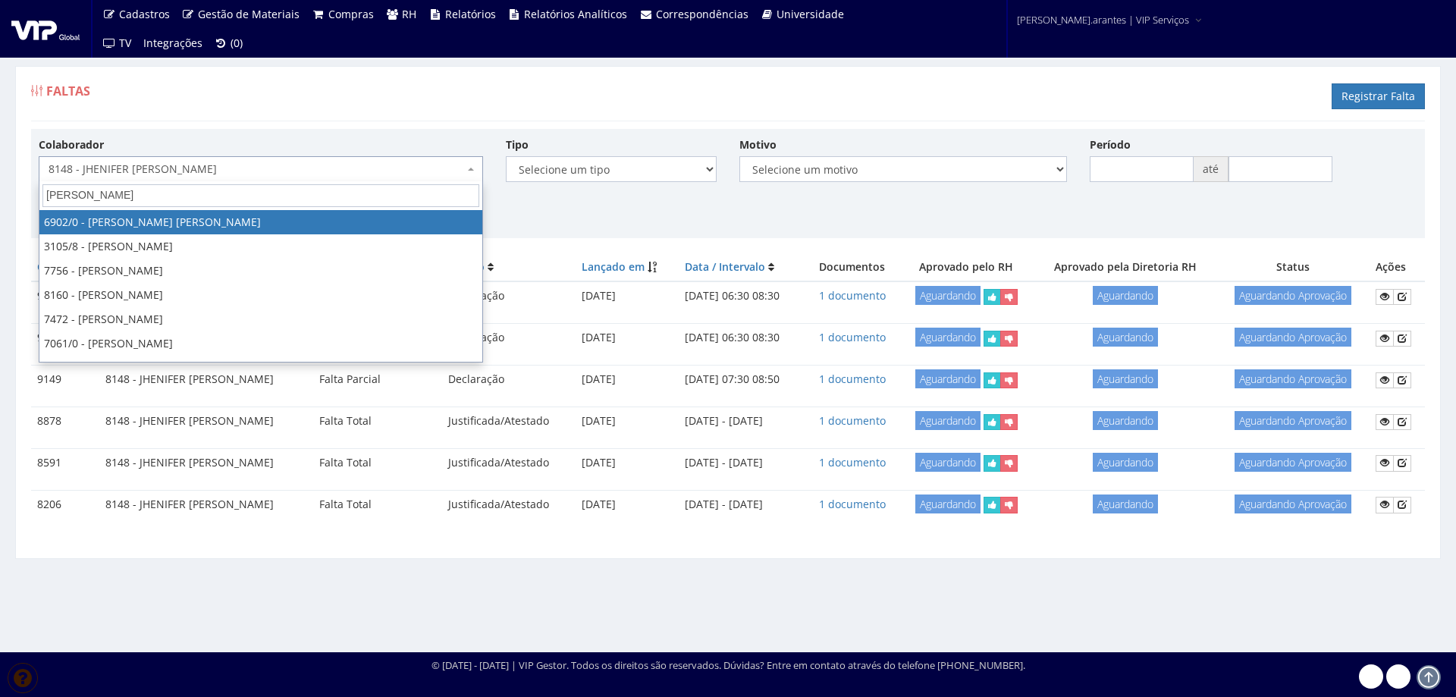
type input "jose f"
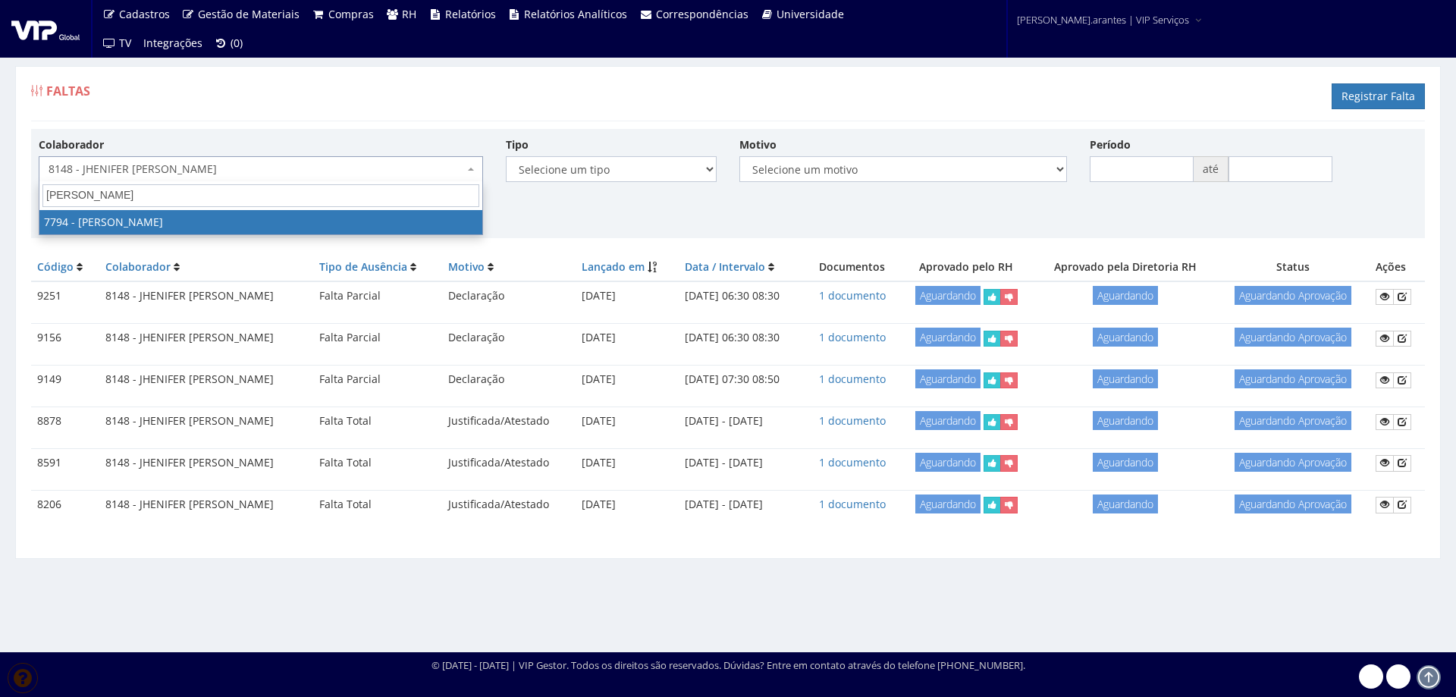
select select "2511"
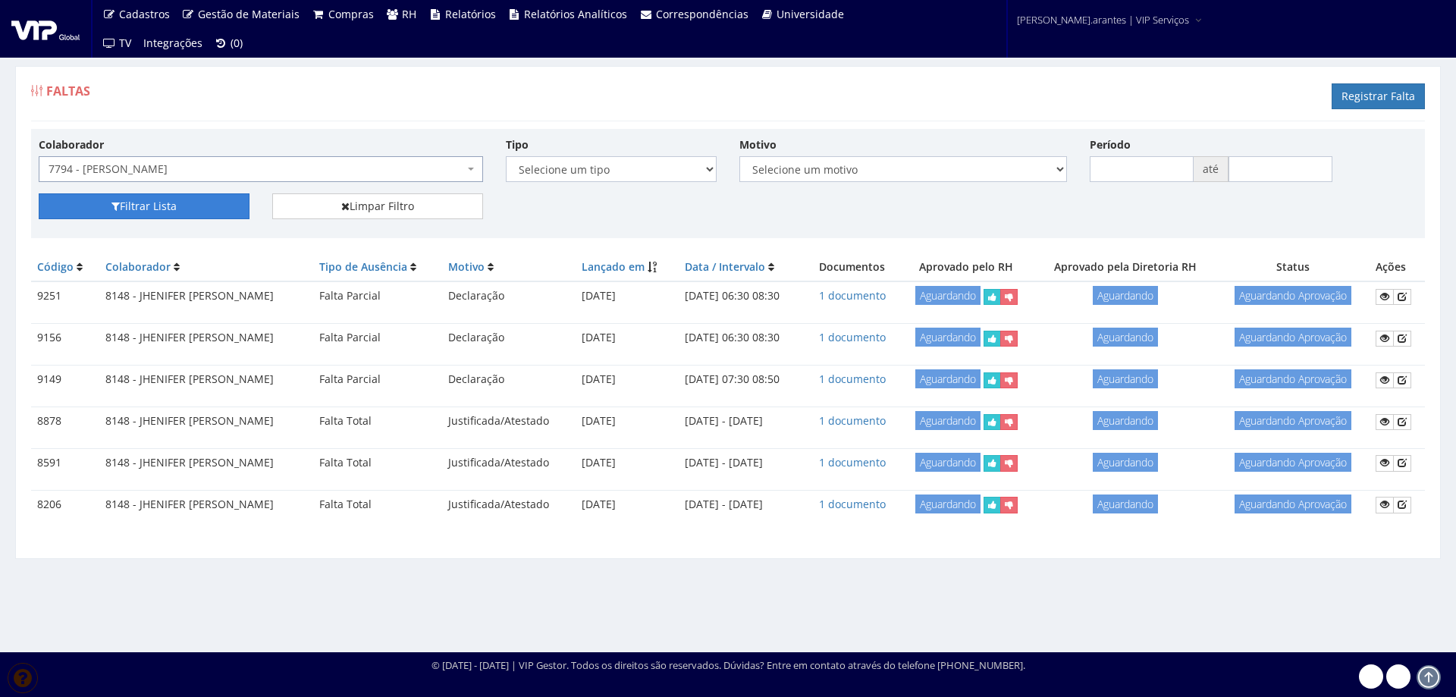
click at [118, 209] on icon "submit" at bounding box center [116, 206] width 8 height 11
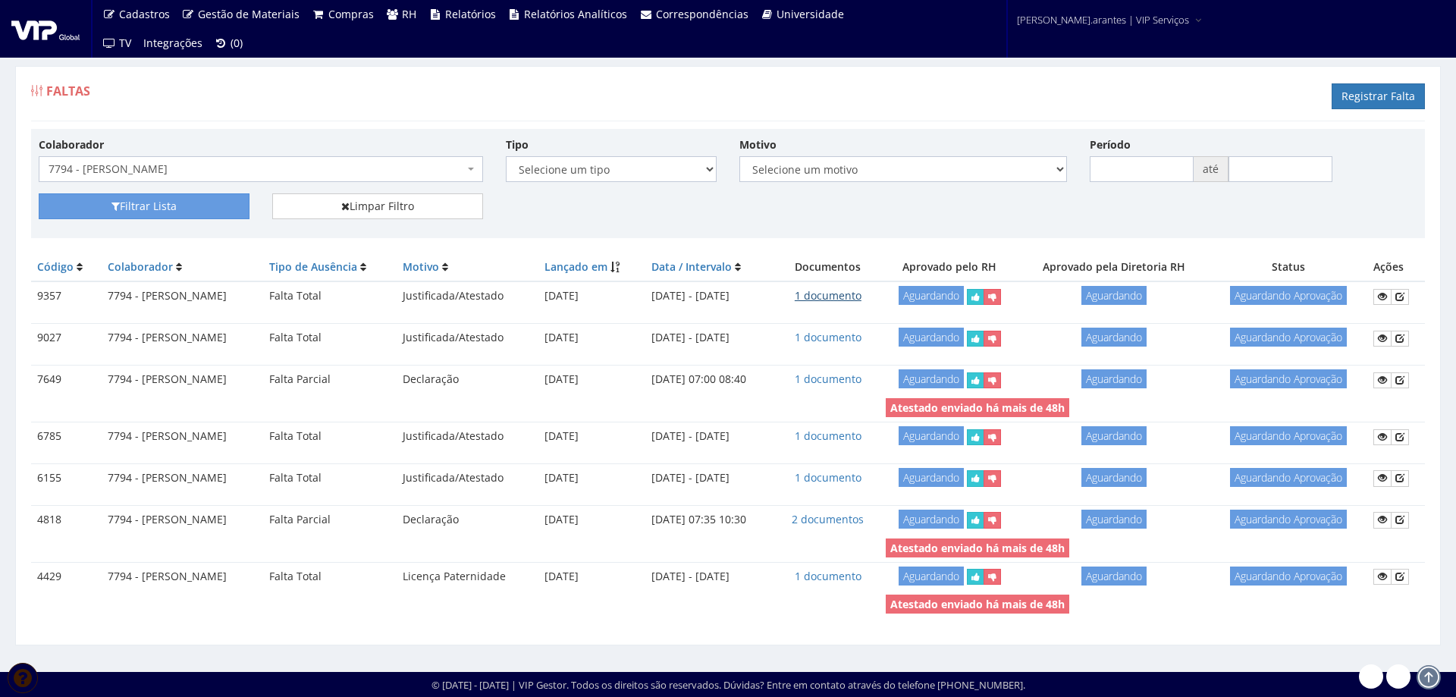
click at [862, 297] on link "1 documento" at bounding box center [828, 295] width 67 height 14
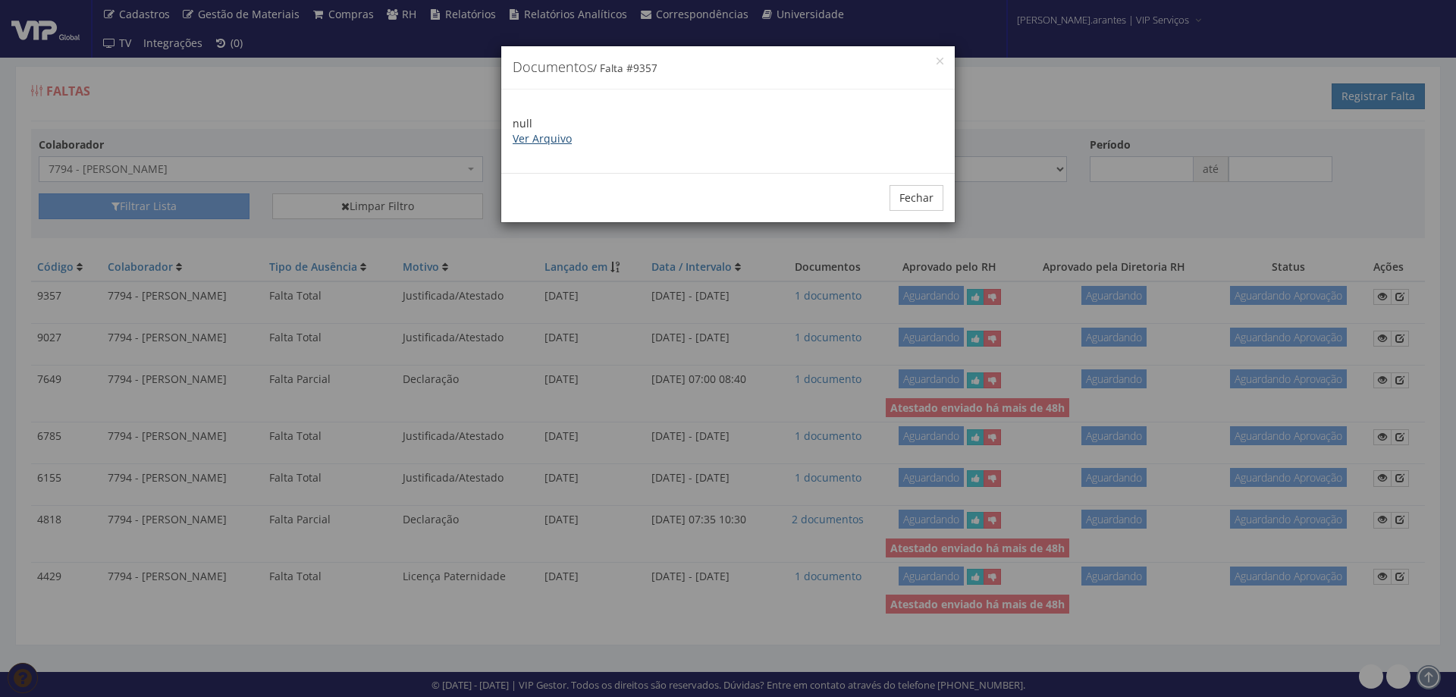
click at [550, 141] on link "Ver Arquivo" at bounding box center [542, 138] width 59 height 14
drag, startPoint x: 908, startPoint y: 199, endPoint x: 828, endPoint y: 192, distance: 80.8
click at [894, 197] on button "Fechar" at bounding box center [917, 198] width 54 height 26
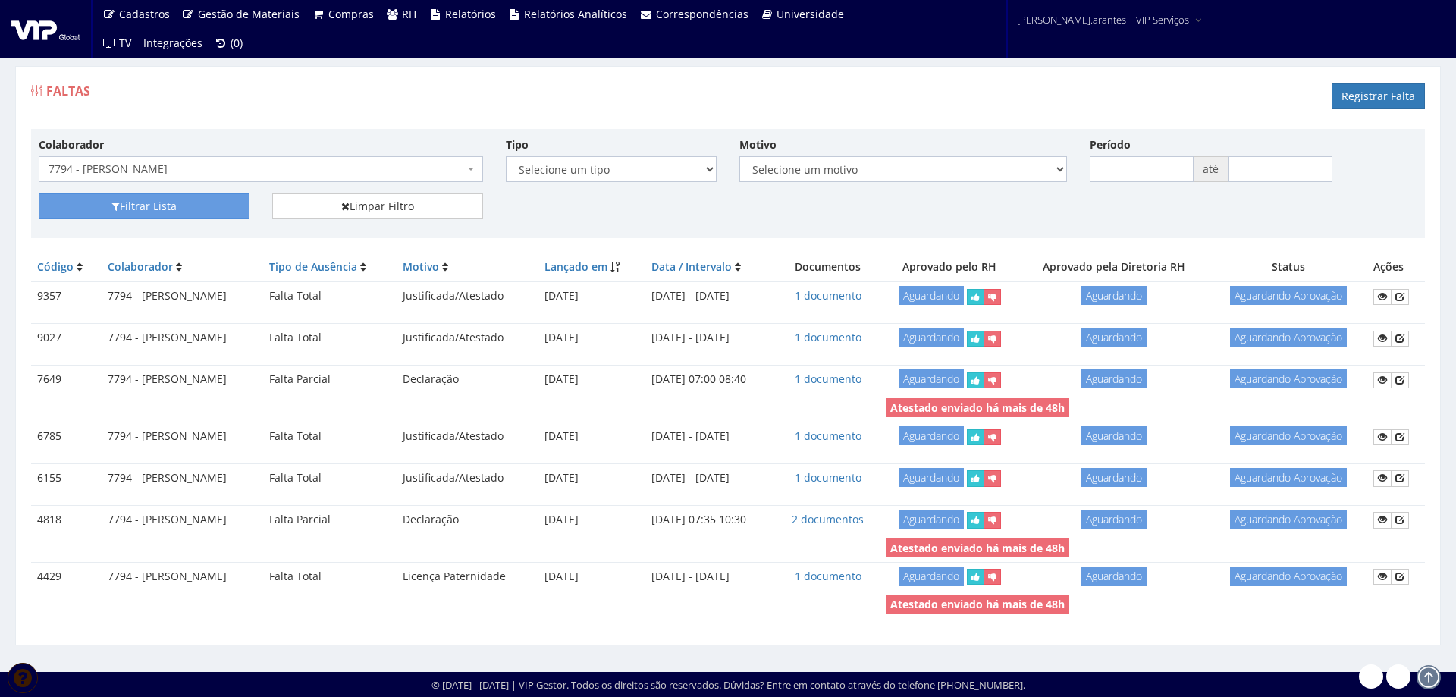
click at [209, 172] on span "7794 - [PERSON_NAME]" at bounding box center [257, 169] width 416 height 15
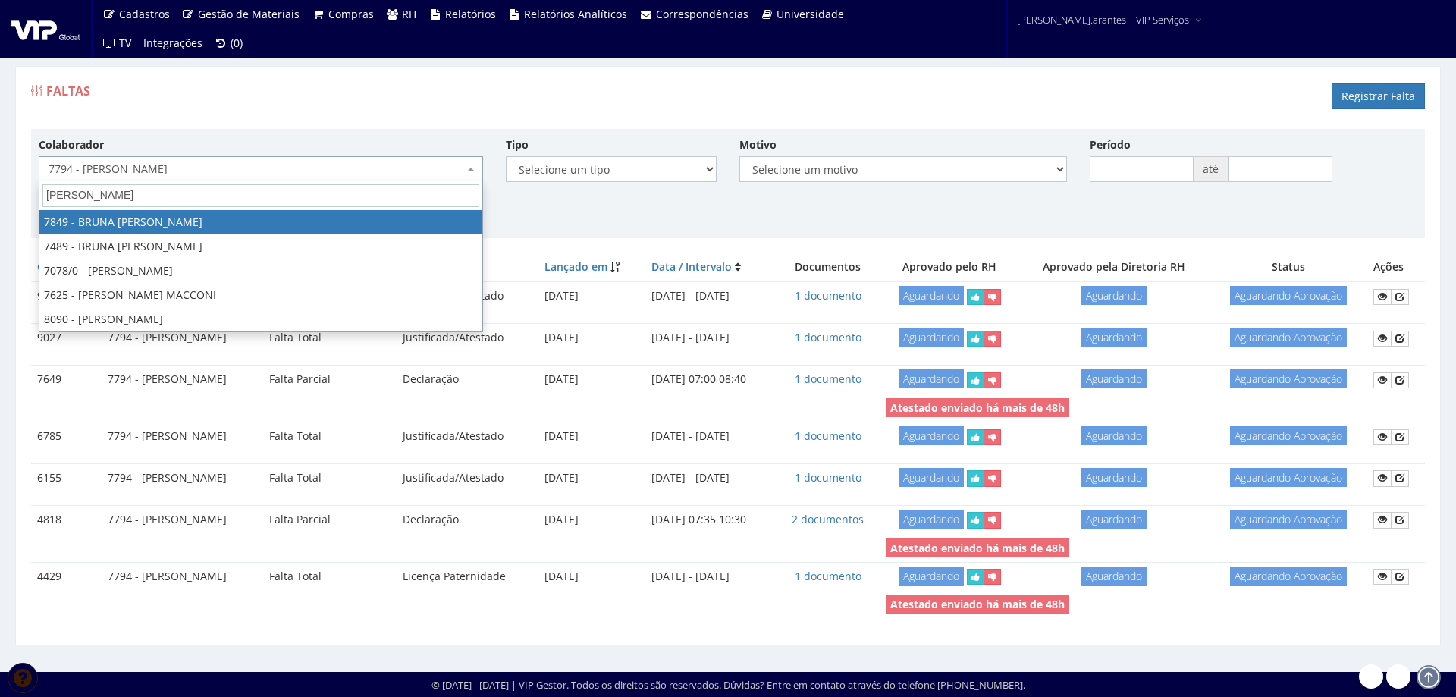
type input "leticia re"
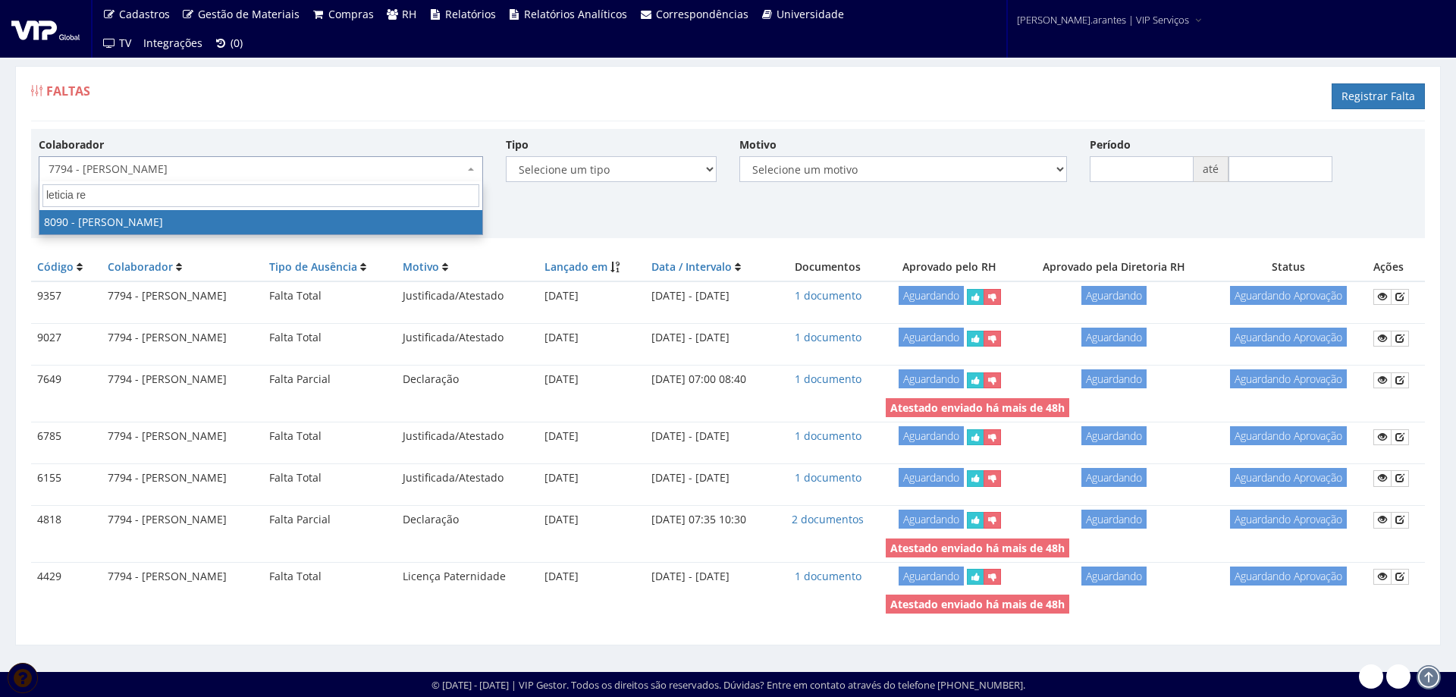
select select "3602"
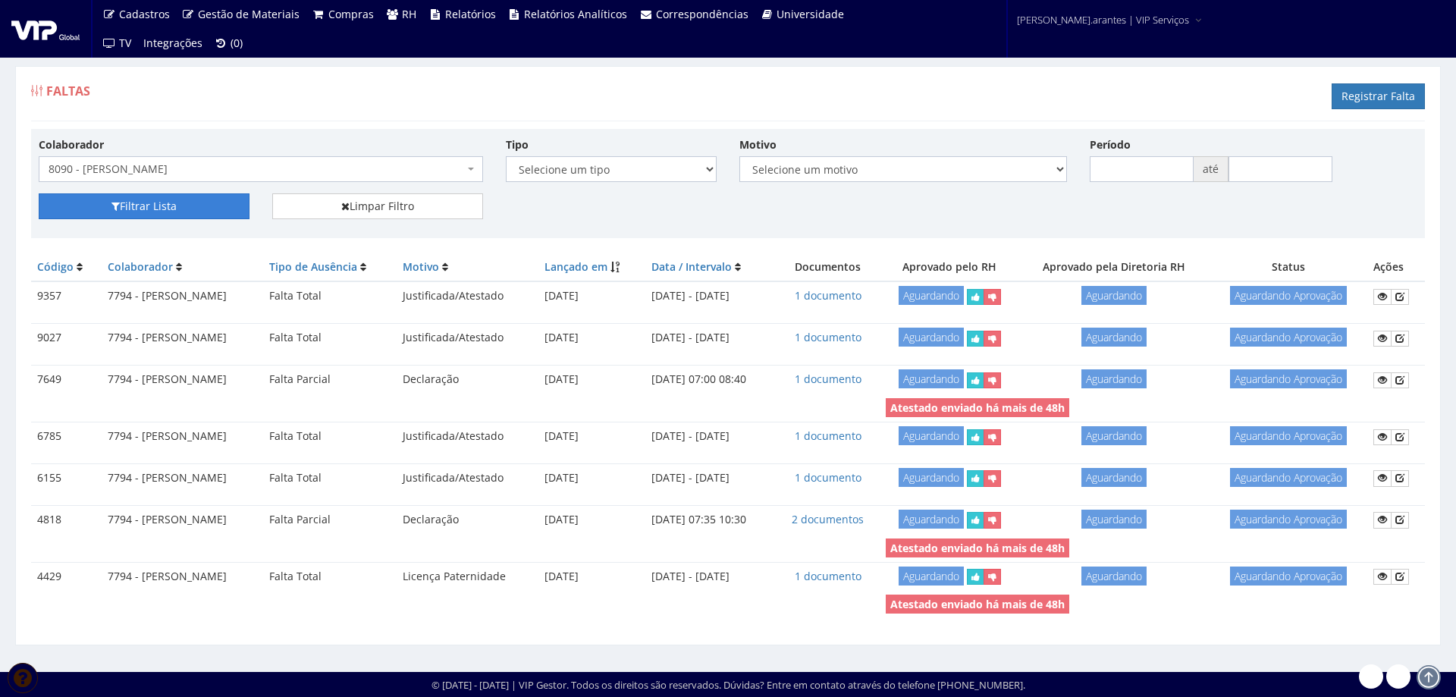
click at [155, 208] on button "Filtrar Lista" at bounding box center [144, 206] width 211 height 26
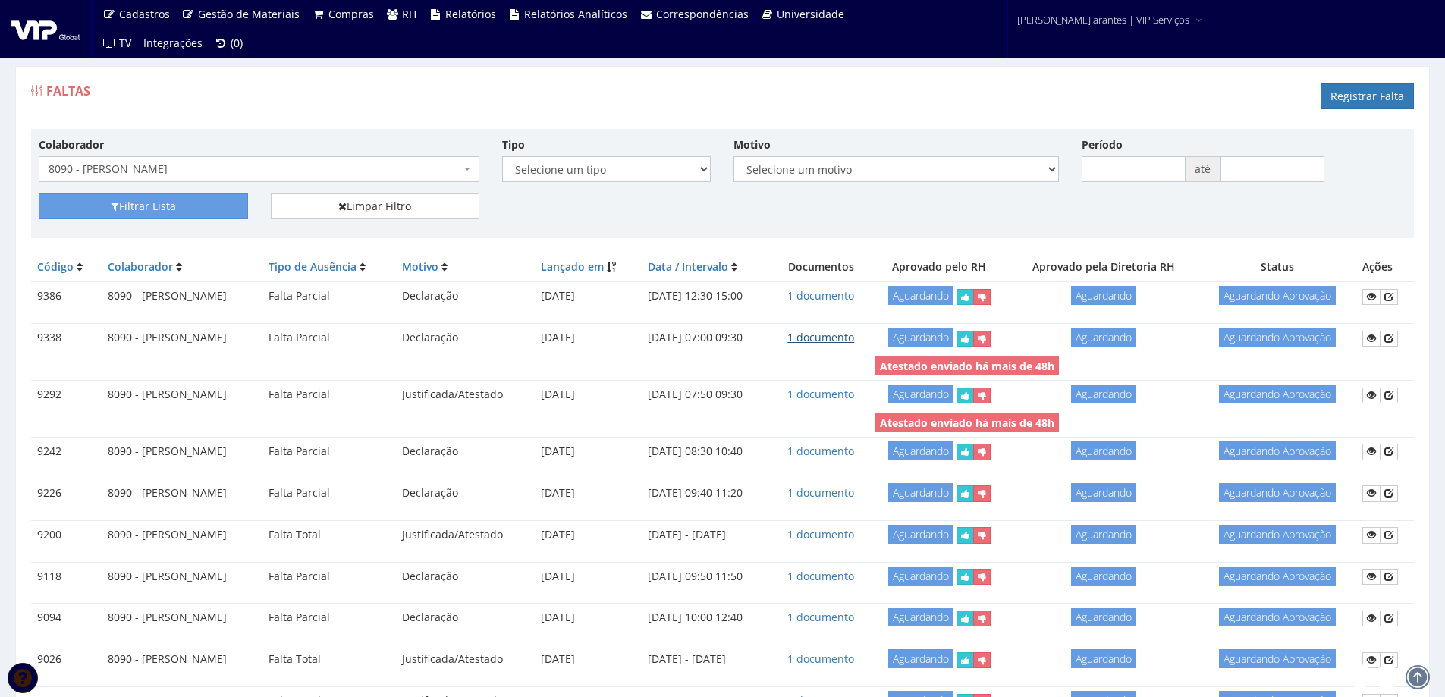
click at [854, 333] on link "1 documento" at bounding box center [820, 337] width 67 height 14
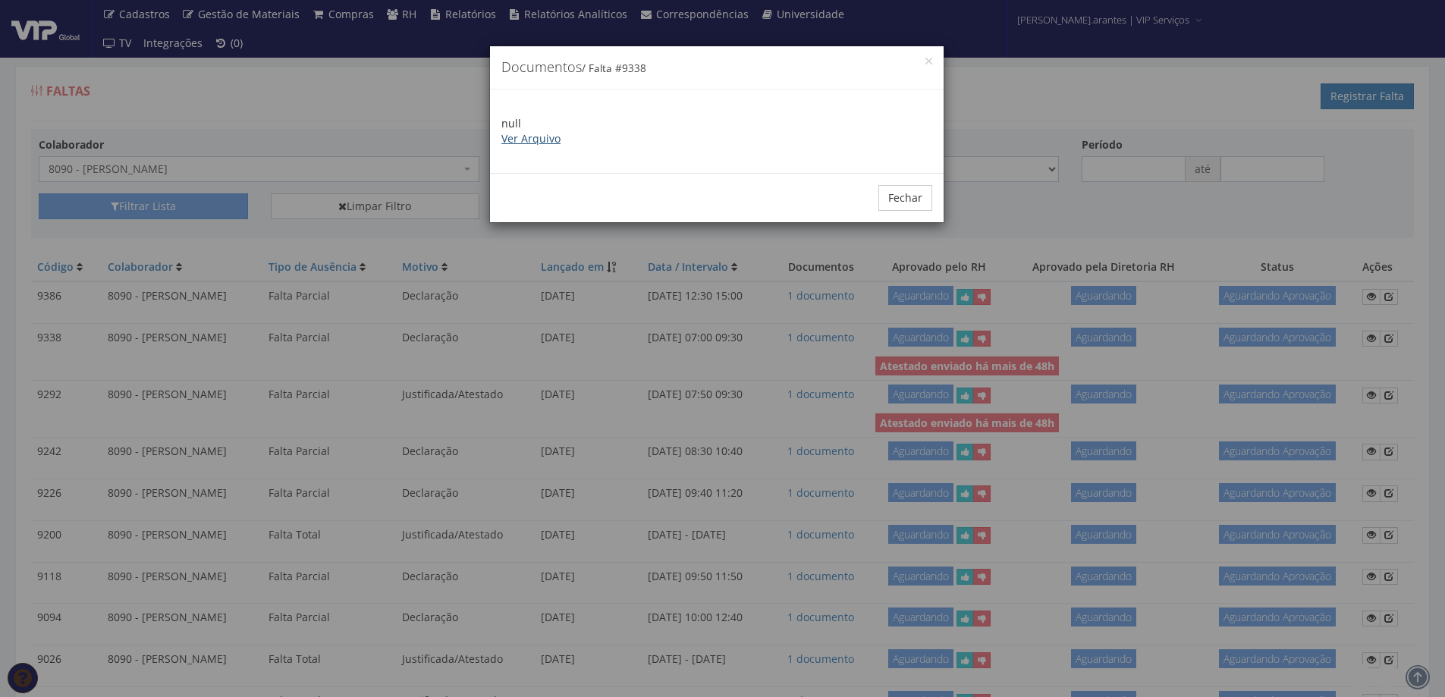
click at [529, 140] on link "Ver Arquivo" at bounding box center [530, 138] width 59 height 14
click at [912, 193] on button "Fechar" at bounding box center [905, 198] width 54 height 26
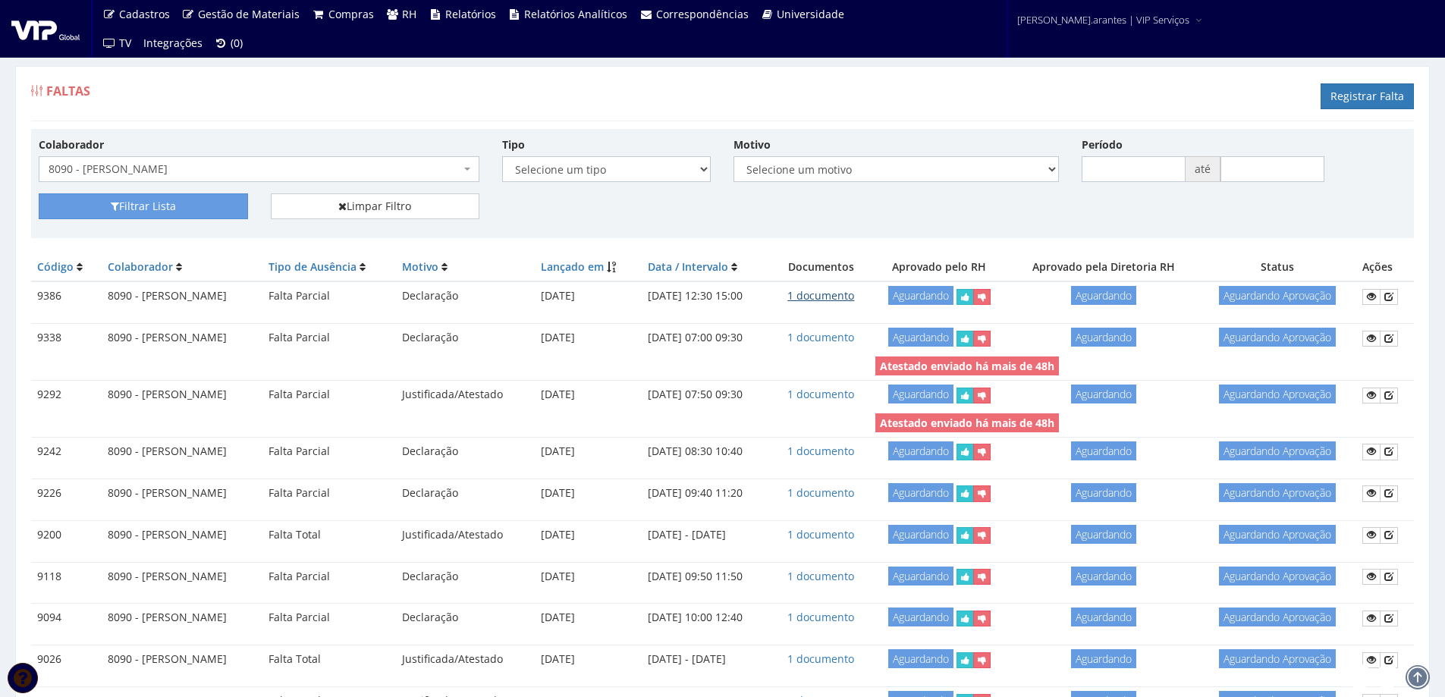
click at [852, 296] on link "1 documento" at bounding box center [820, 295] width 67 height 14
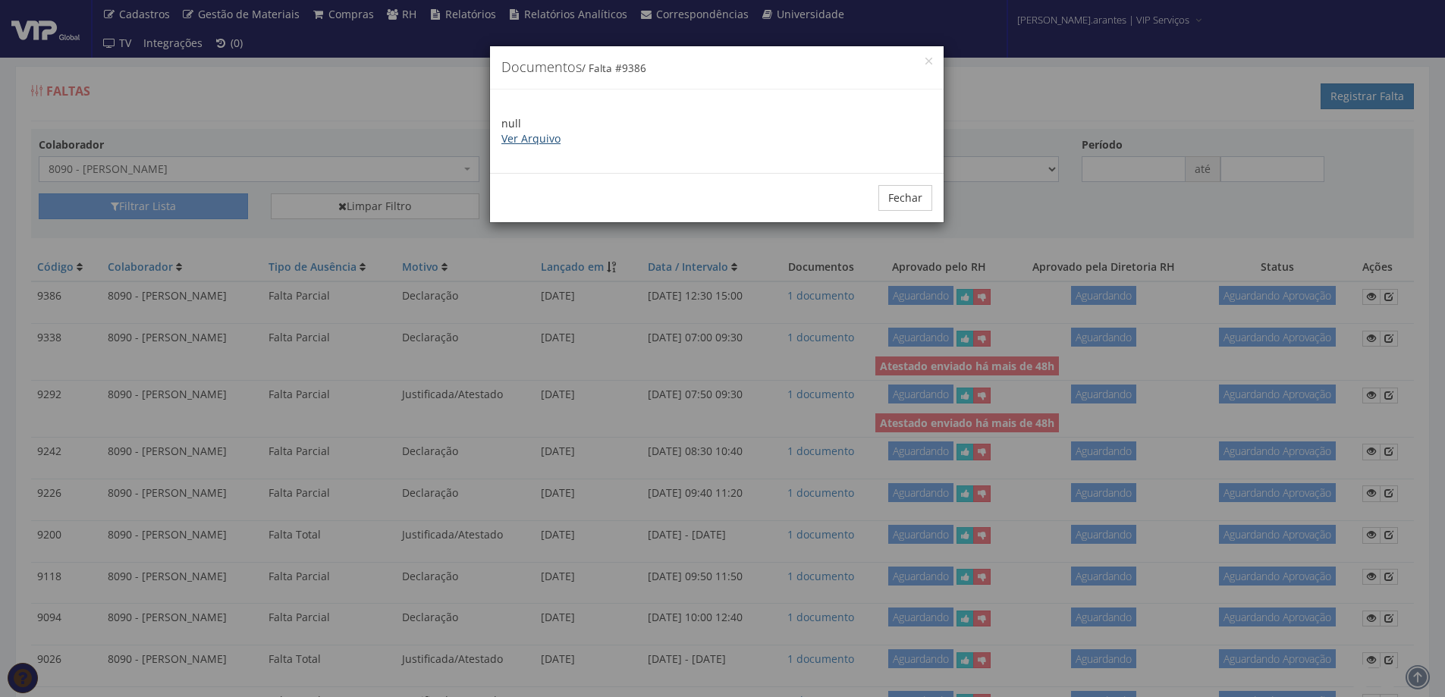
click at [529, 143] on link "Ver Arquivo" at bounding box center [530, 138] width 59 height 14
drag, startPoint x: 912, startPoint y: 196, endPoint x: 432, endPoint y: 199, distance: 480.2
click at [901, 196] on button "Fechar" at bounding box center [905, 198] width 54 height 26
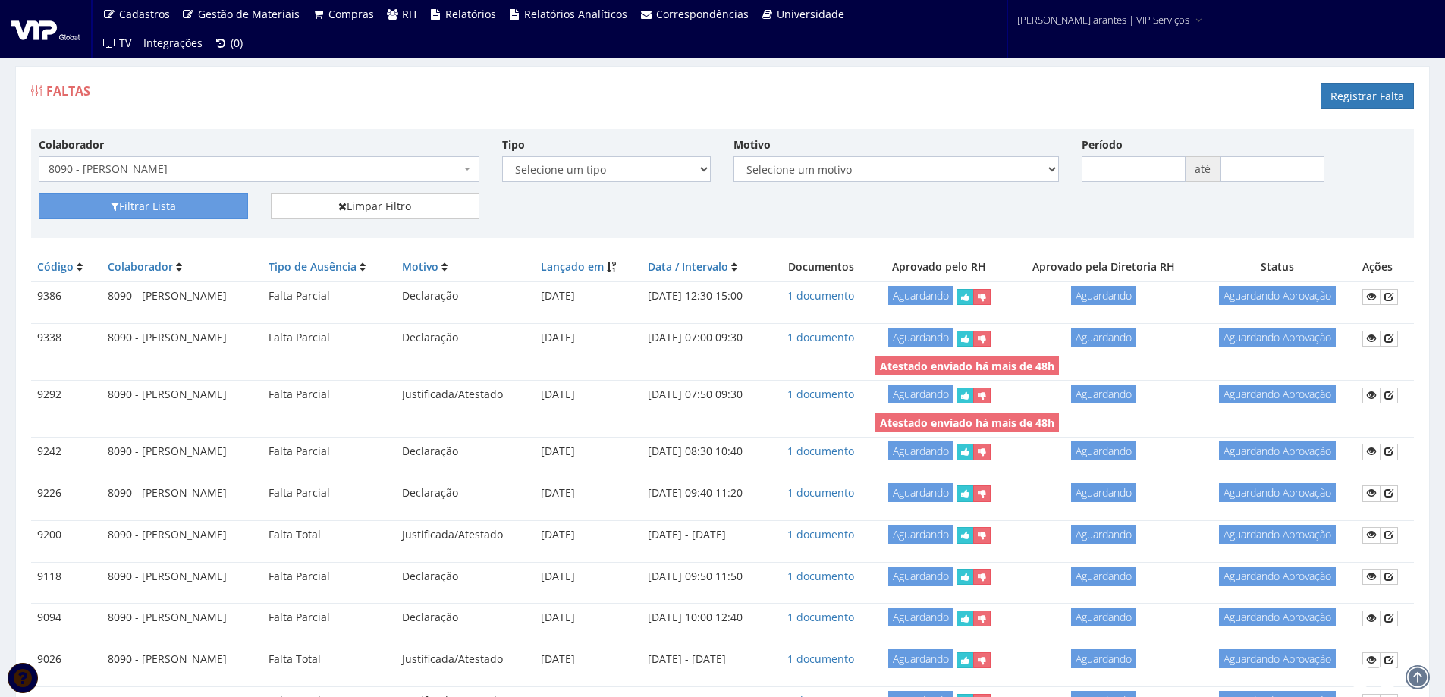
click at [205, 169] on span "8090 - [PERSON_NAME]" at bounding box center [255, 169] width 412 height 15
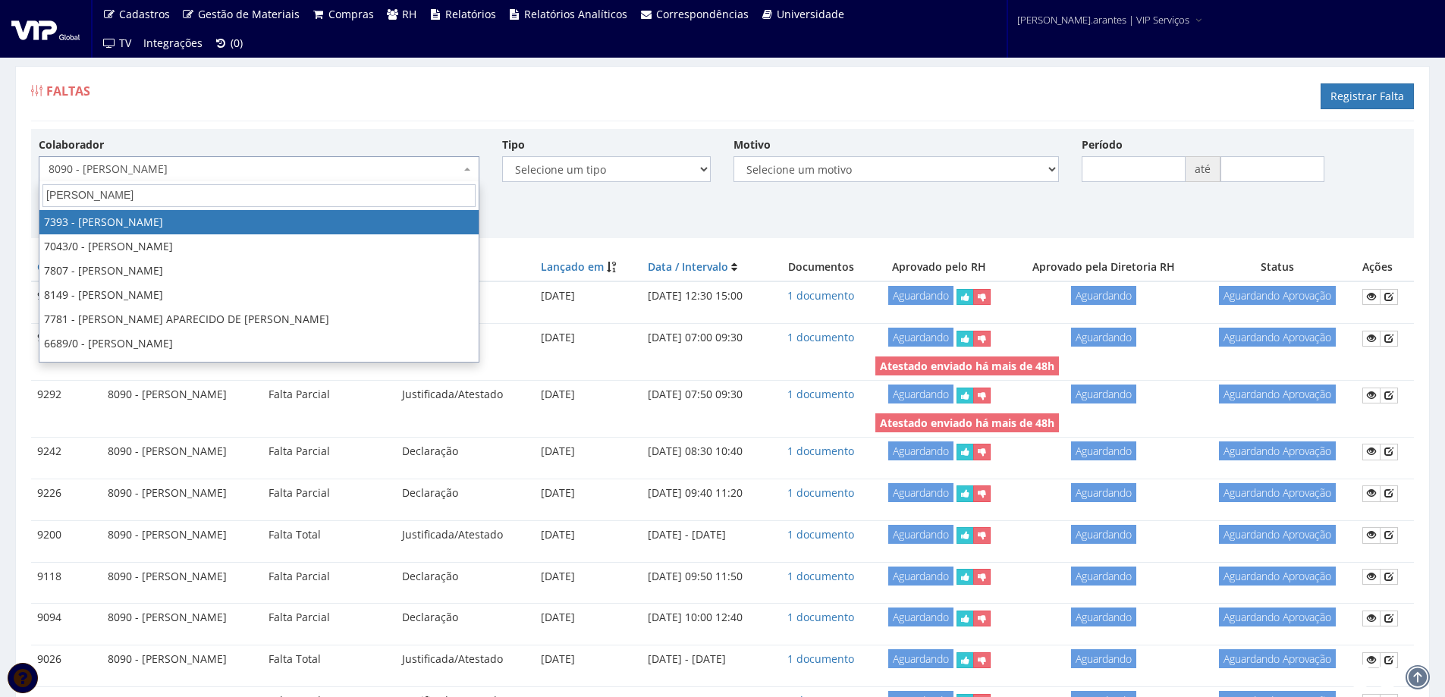
type input "lucas al"
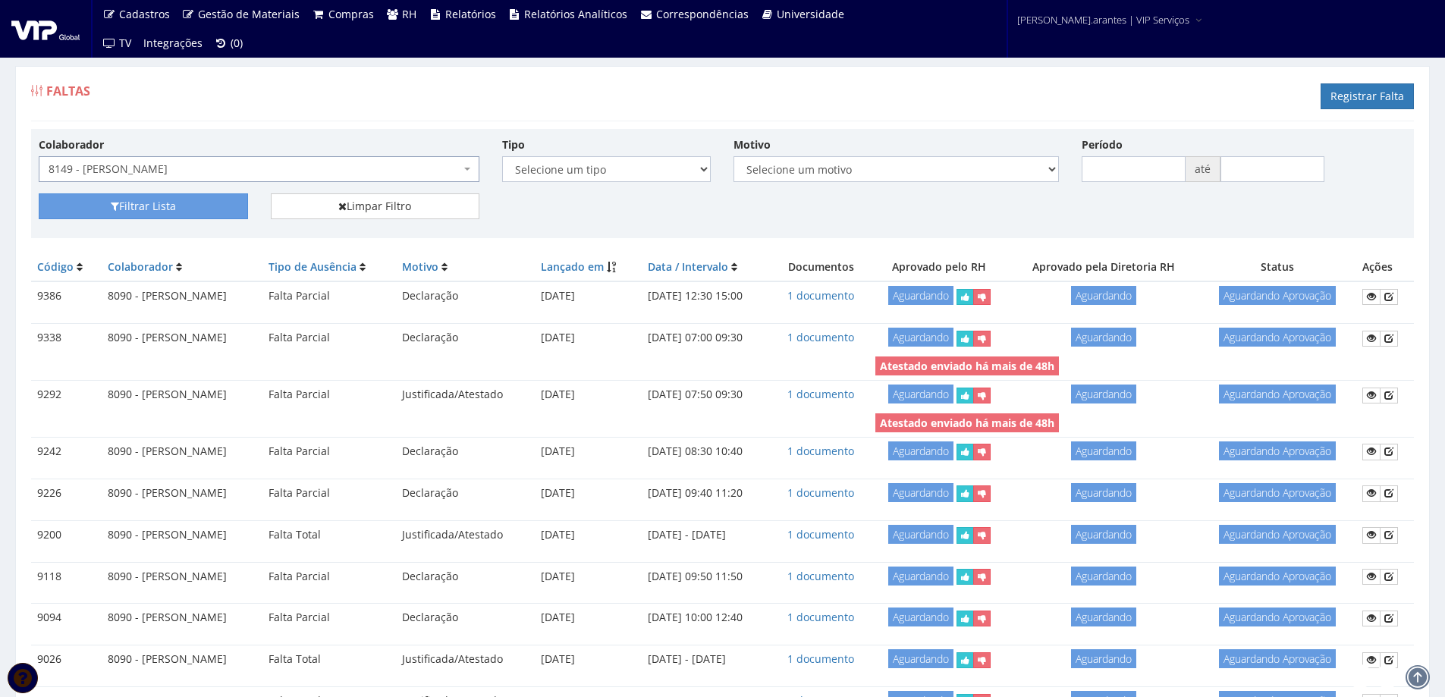
select select "3859"
click at [168, 208] on button "Filtrar Lista" at bounding box center [143, 206] width 209 height 26
